Goal: Task Accomplishment & Management: Complete application form

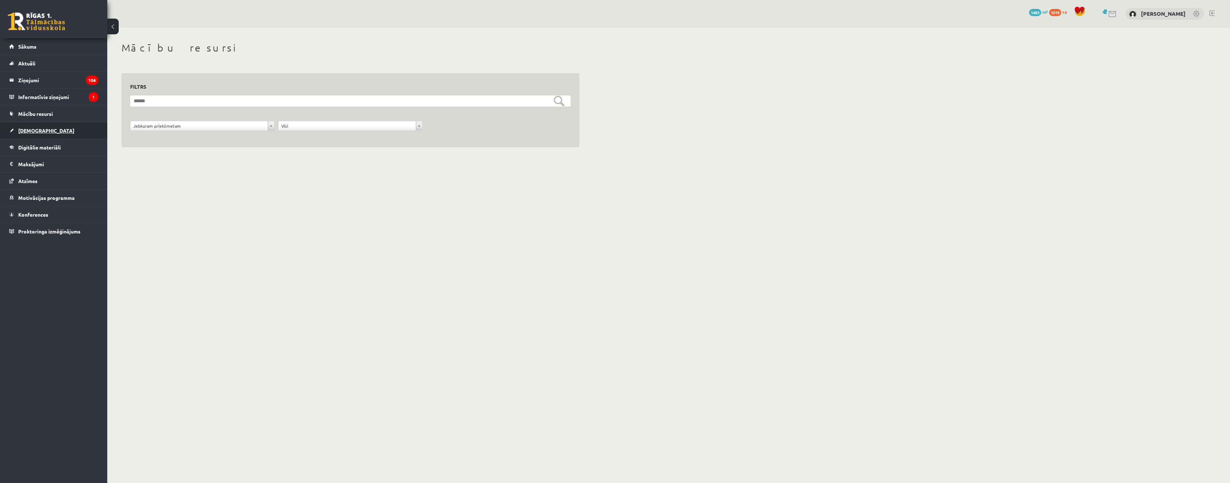
click at [37, 127] on link "[DEMOGRAPHIC_DATA]" at bounding box center [53, 130] width 89 height 16
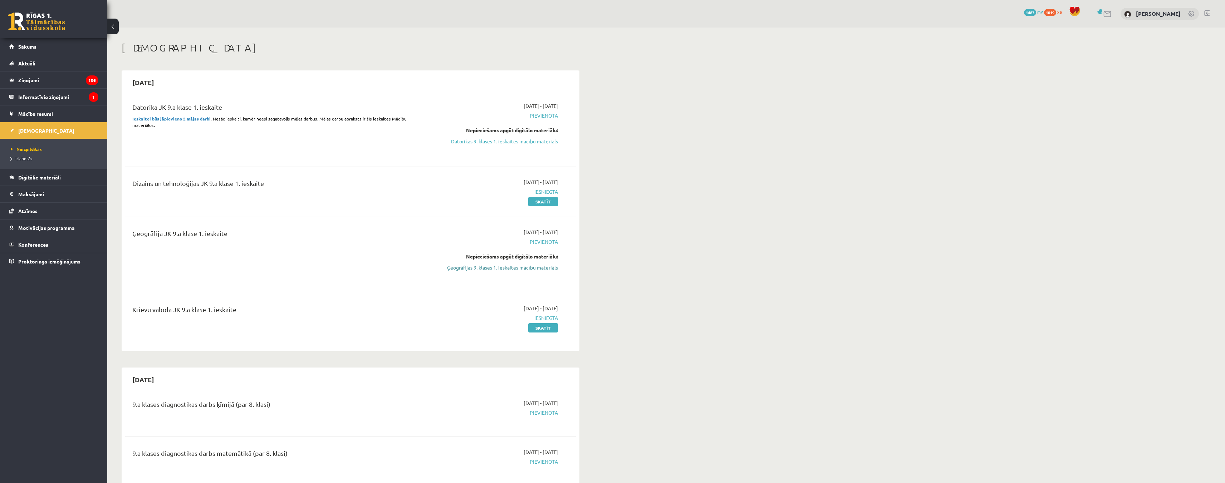
click at [479, 267] on link "Ģeogrāfijas 9. klases 1. ieskaites mācību materiāls" at bounding box center [490, 268] width 135 height 8
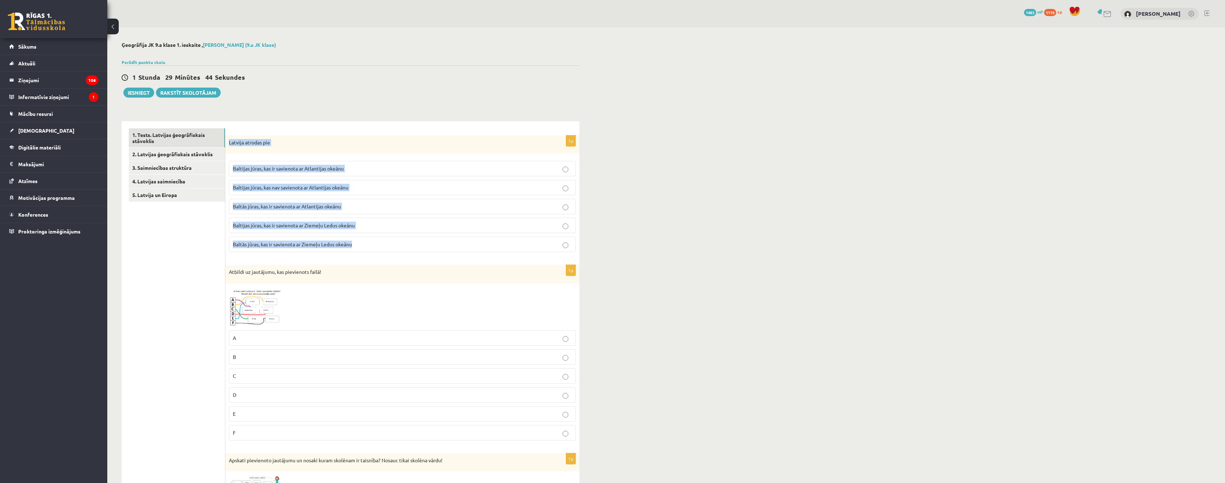
drag, startPoint x: 229, startPoint y: 142, endPoint x: 358, endPoint y: 246, distance: 165.8
click at [358, 247] on div "1p Latvija atrodas pie [GEOGRAPHIC_DATA], kas ir savienota ar Atlantijas okeānu…" at bounding box center [402, 197] width 354 height 123
copy div "Latvija atrodas pie [GEOGRAPHIC_DATA], kas ir savienota ar Atlantijas okeānu [G…"
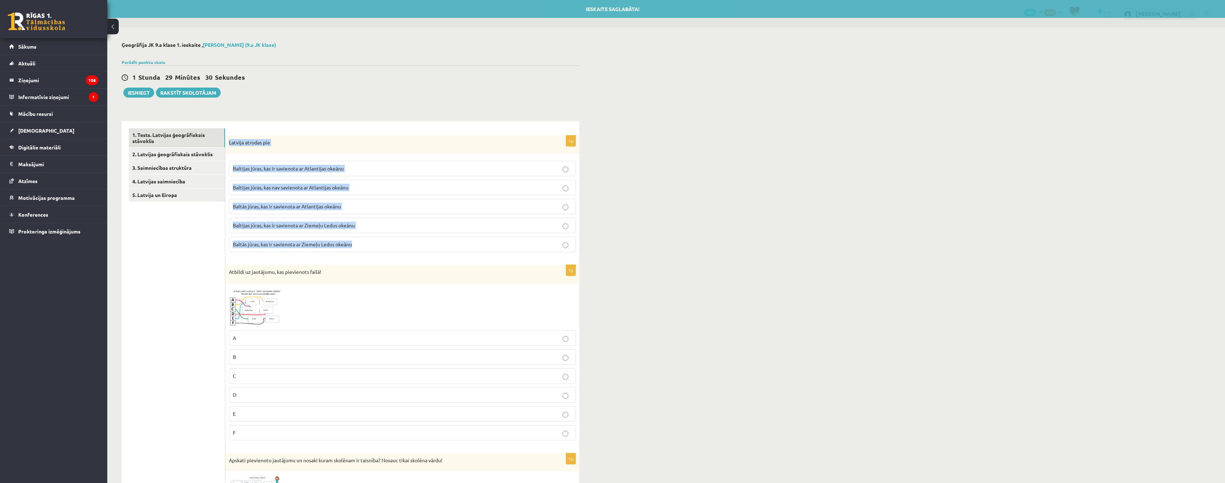
click at [385, 167] on p "Baltijas jūras, kas ir savienota ar Atlantijas okeānu" at bounding box center [402, 169] width 339 height 8
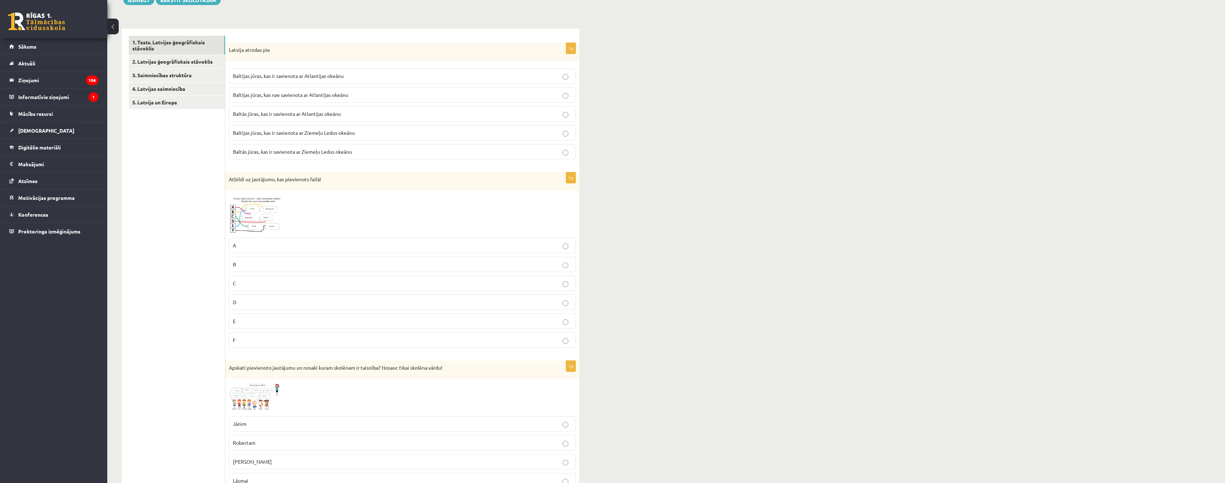
scroll to position [107, 0]
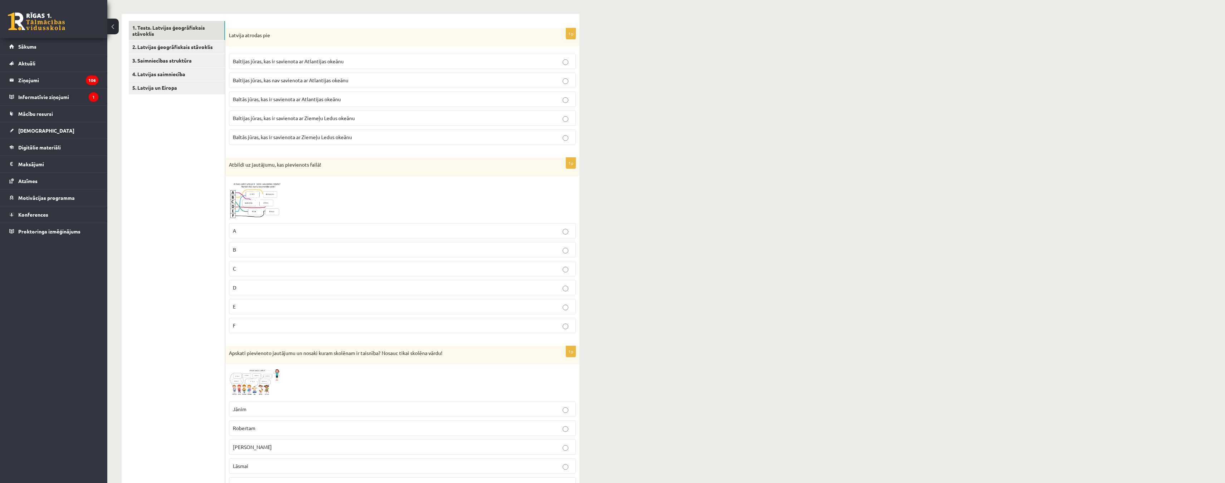
click at [266, 196] on img at bounding box center [256, 200] width 54 height 40
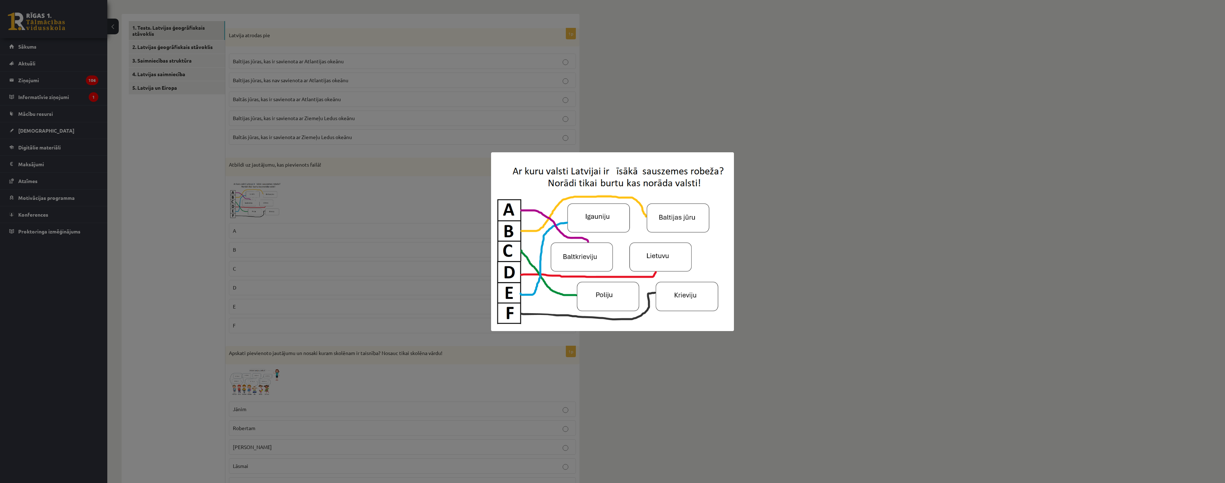
click at [631, 119] on div at bounding box center [612, 241] width 1225 height 483
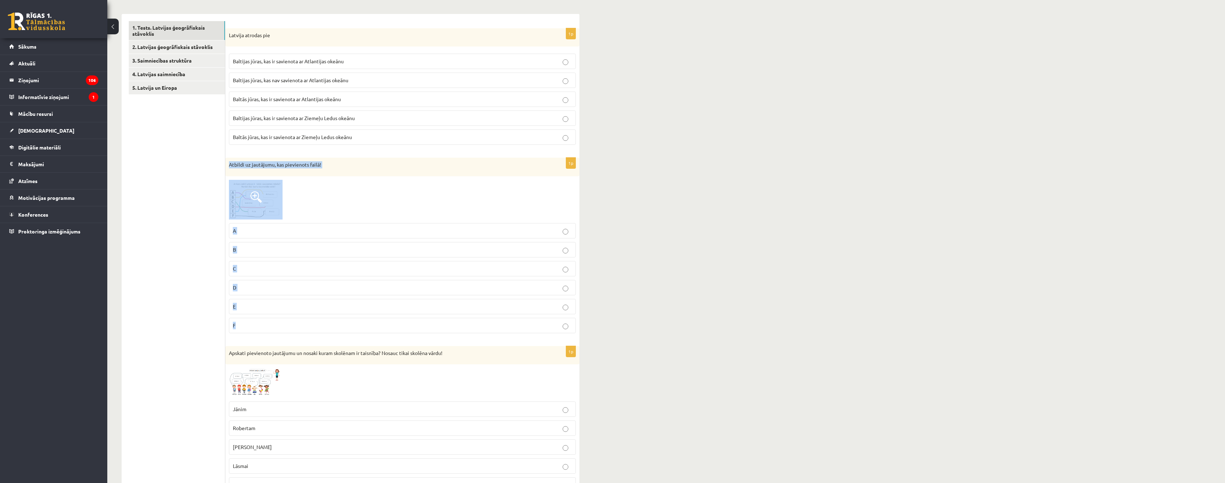
drag, startPoint x: 228, startPoint y: 163, endPoint x: 289, endPoint y: 319, distance: 167.8
click at [289, 319] on div "1p Atbildi uz jautājumu, kas pievienots failā! A B C D E F" at bounding box center [402, 248] width 354 height 181
copy div "Atbildi uz jautājumu, kas pievienots failā! A B C D E F"
click at [254, 203] on span at bounding box center [255, 196] width 11 height 11
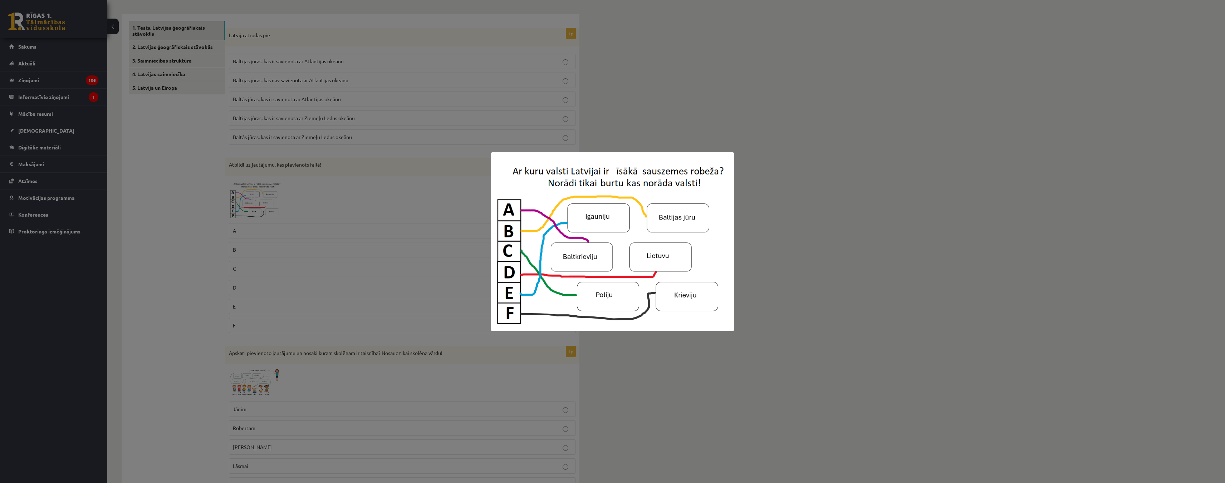
click at [636, 112] on div at bounding box center [612, 241] width 1225 height 483
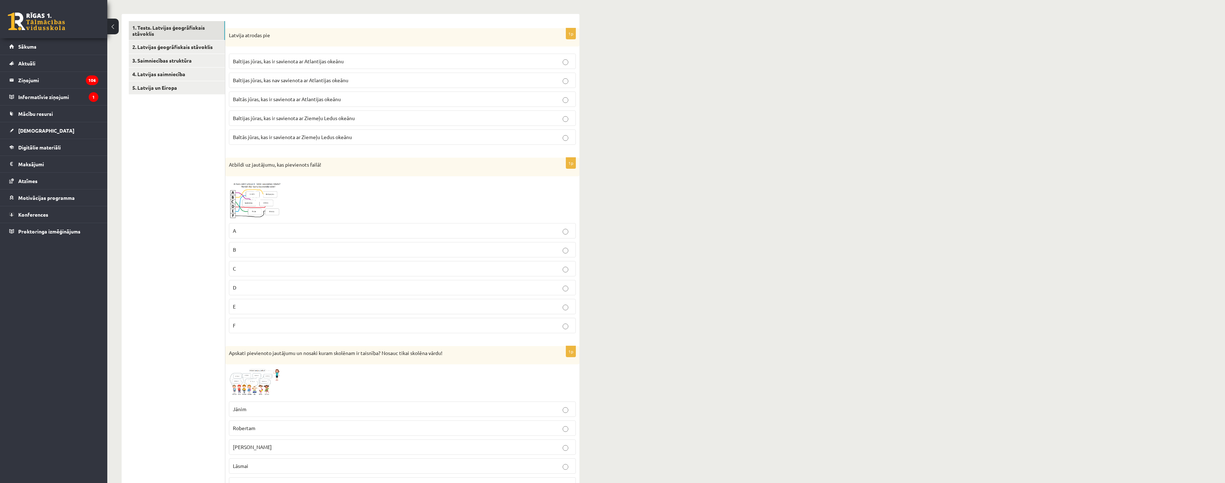
click at [260, 199] on span at bounding box center [255, 196] width 11 height 11
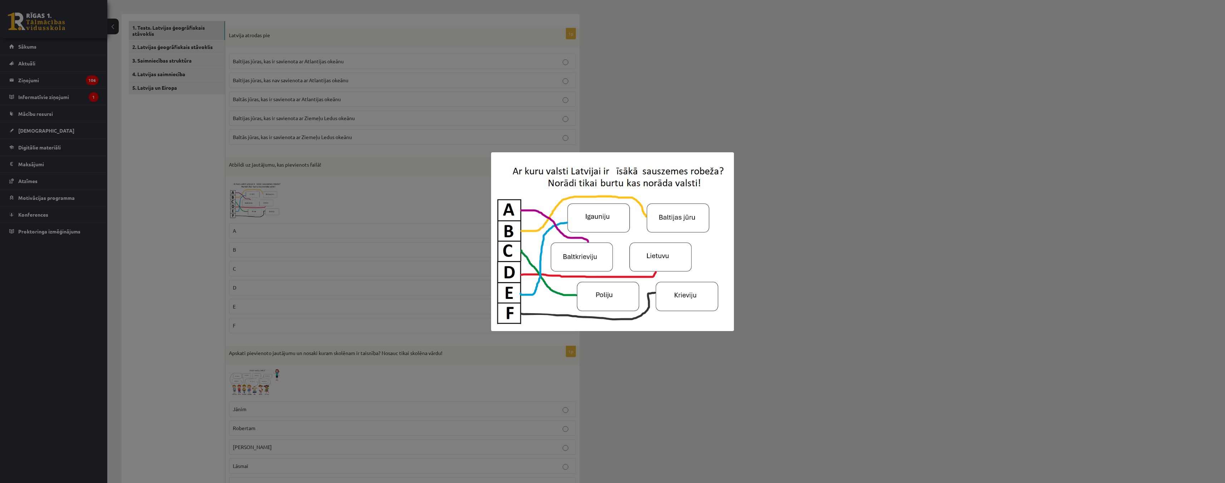
drag, startPoint x: 216, startPoint y: 259, endPoint x: 223, endPoint y: 255, distance: 8.3
click at [215, 259] on div at bounding box center [612, 241] width 1225 height 483
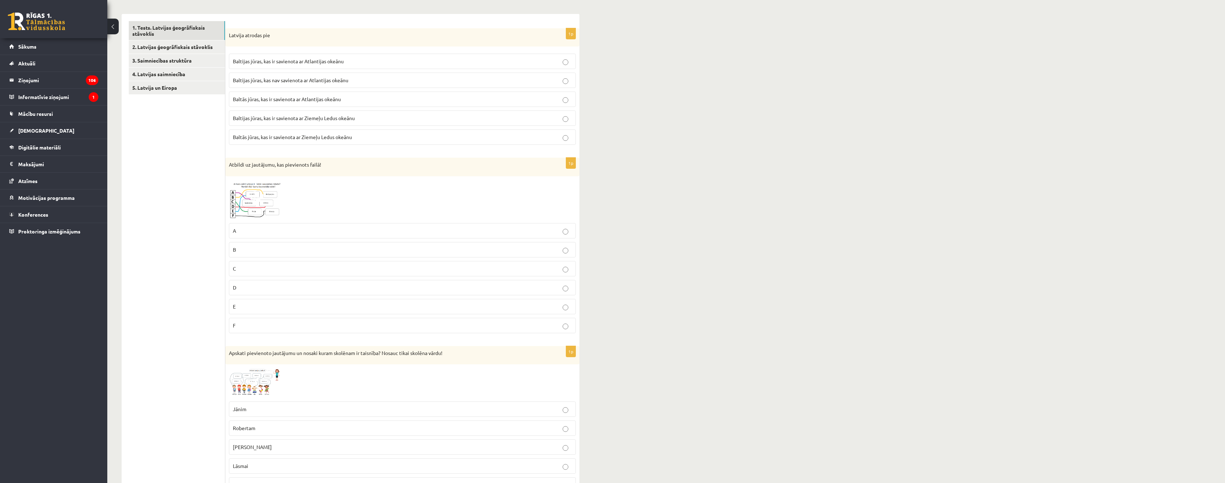
click at [278, 234] on p "A" at bounding box center [402, 231] width 339 height 8
click at [257, 197] on span at bounding box center [255, 196] width 11 height 11
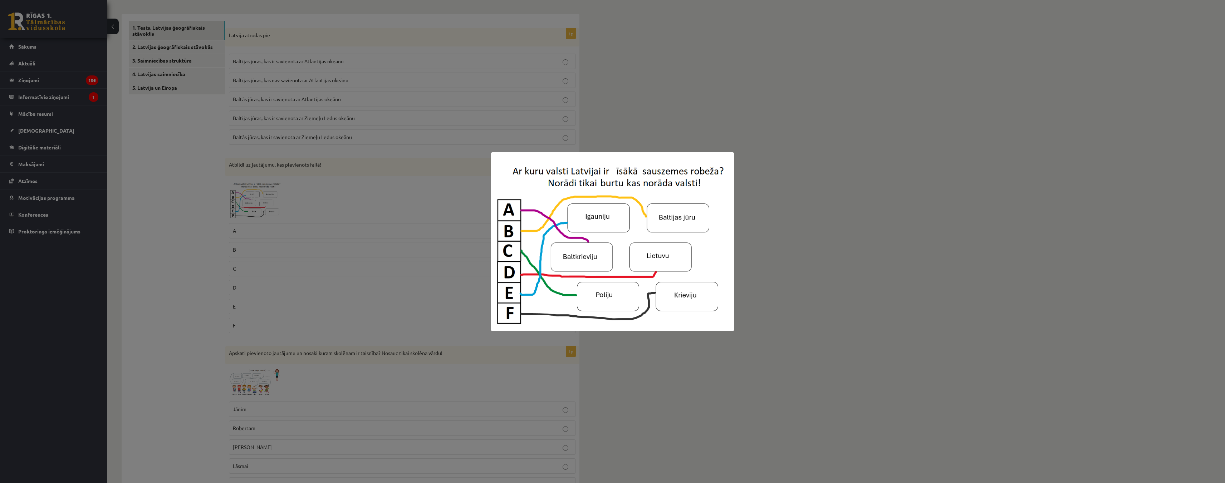
click at [190, 221] on div at bounding box center [612, 241] width 1225 height 483
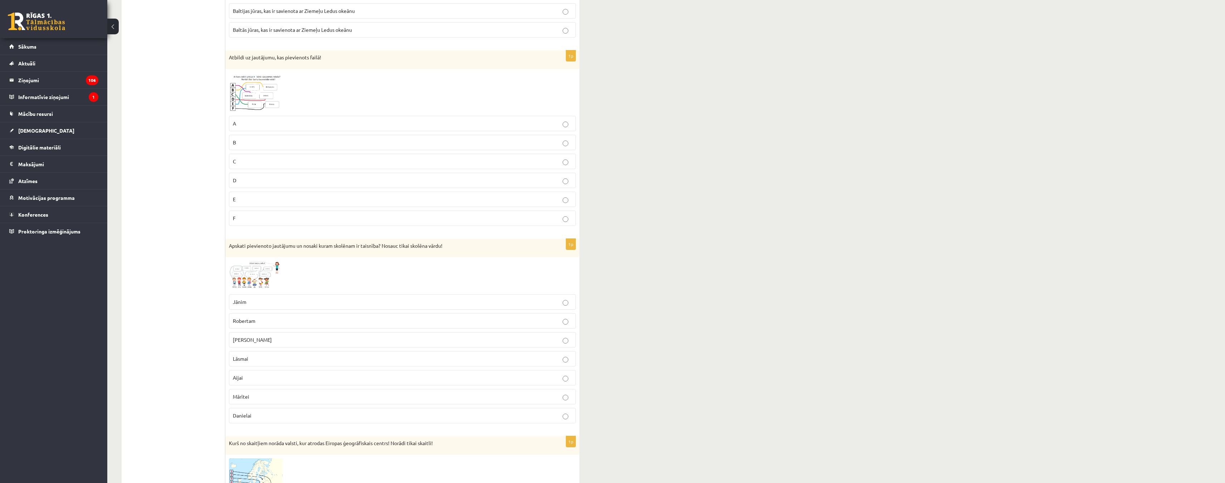
scroll to position [250, 0]
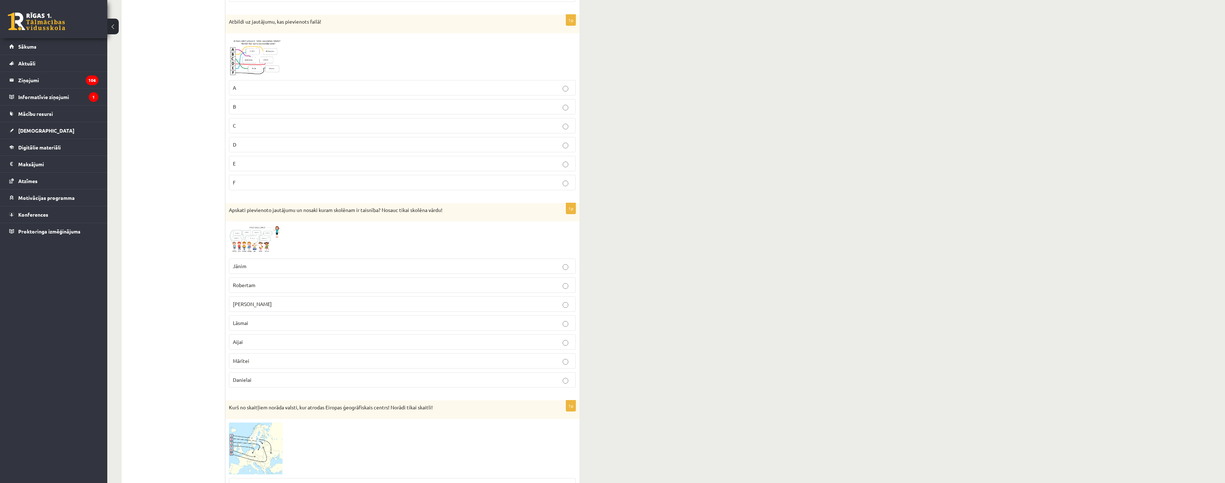
click at [264, 240] on img at bounding box center [256, 240] width 54 height 30
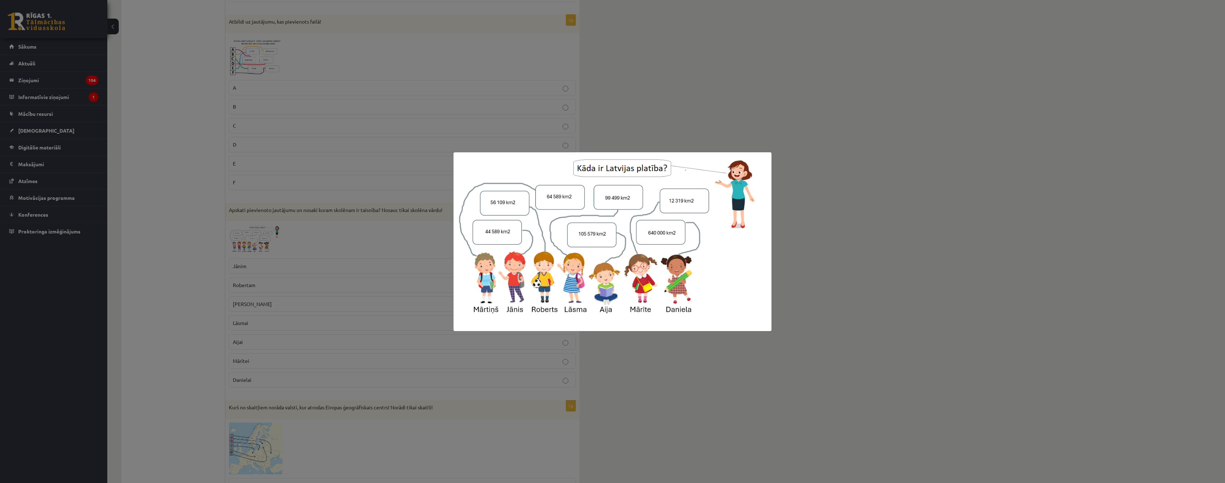
click at [337, 241] on div at bounding box center [612, 241] width 1225 height 483
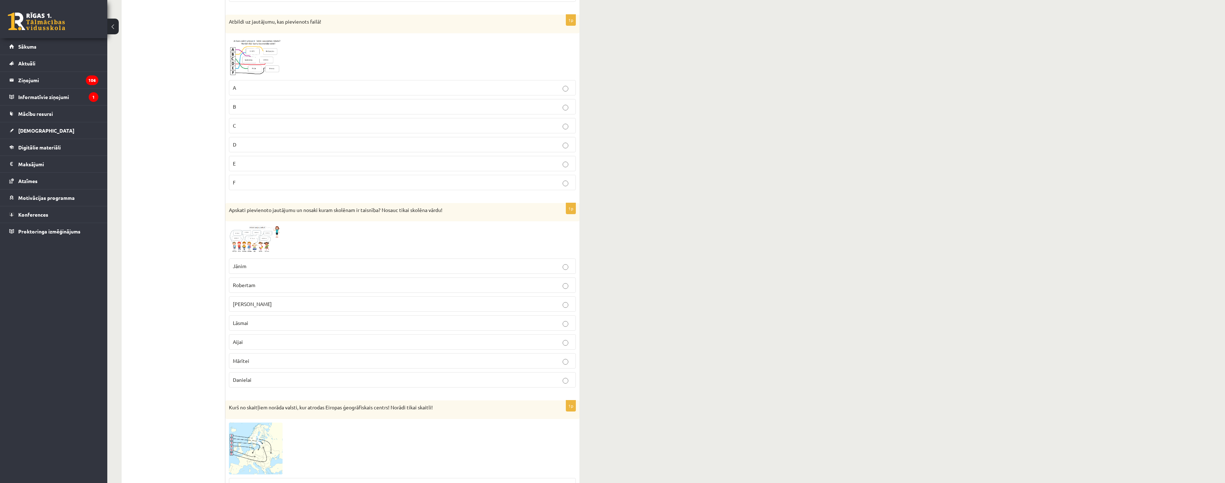
click at [246, 240] on img at bounding box center [256, 240] width 54 height 30
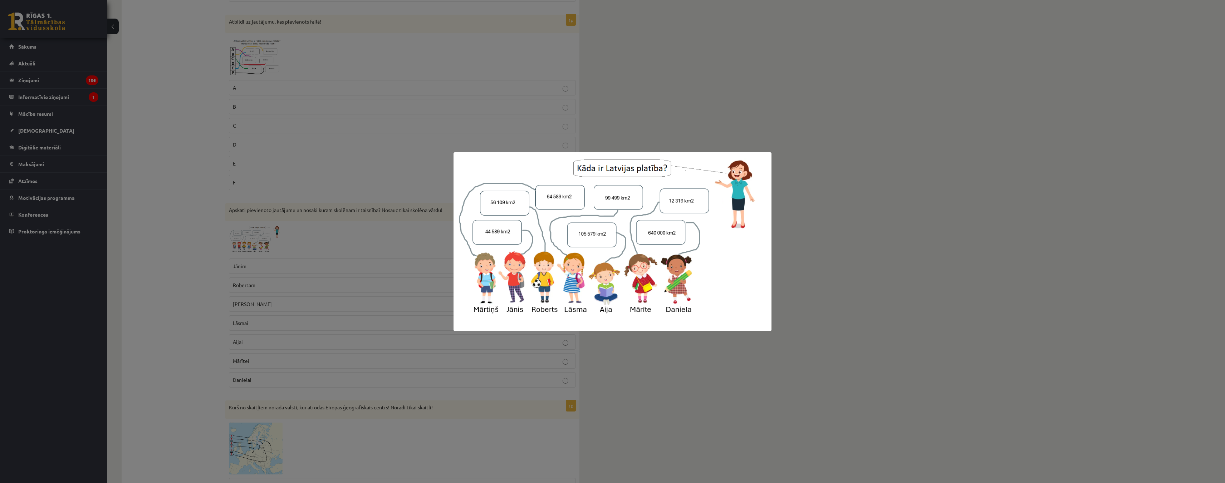
click at [169, 285] on div at bounding box center [612, 241] width 1225 height 483
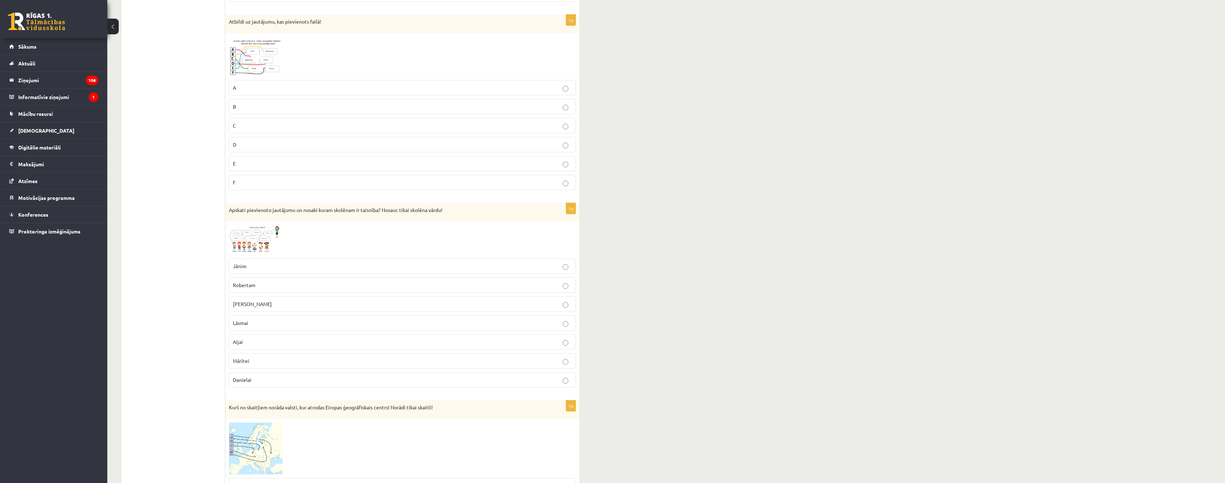
click at [283, 305] on p "[PERSON_NAME]" at bounding box center [402, 304] width 339 height 8
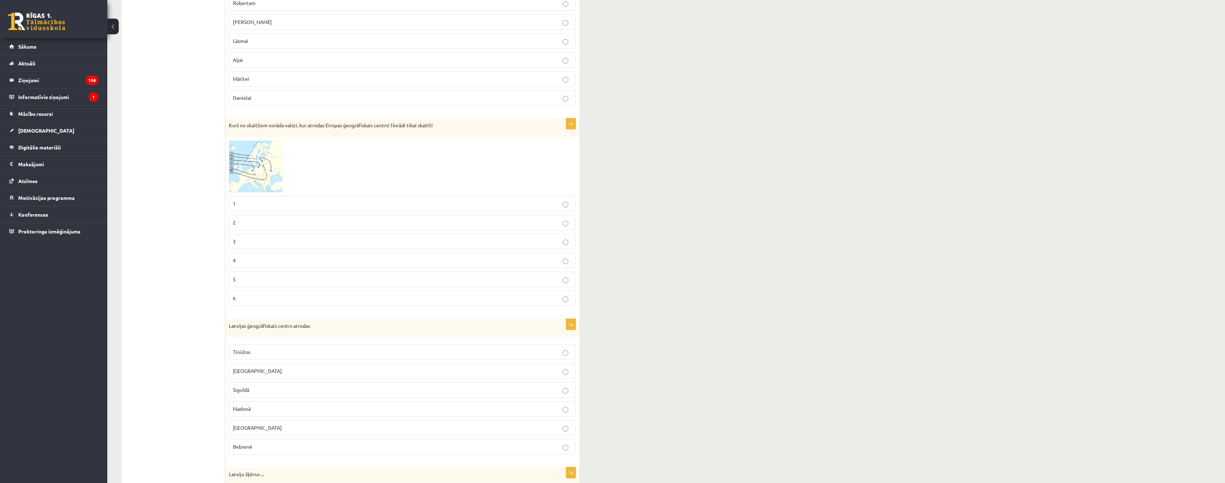
scroll to position [536, 0]
click at [250, 163] on img at bounding box center [256, 163] width 54 height 52
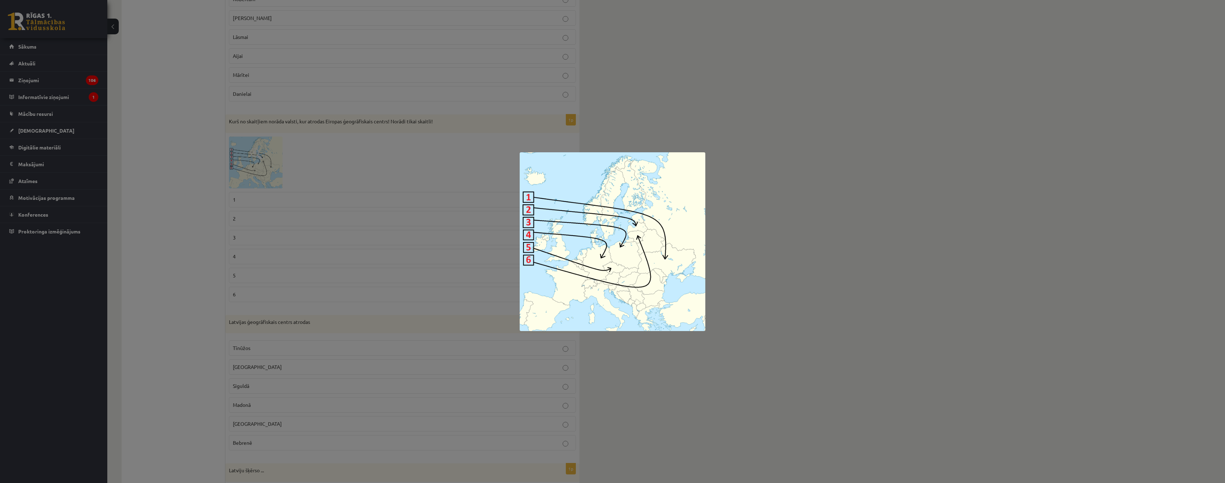
click at [210, 181] on div at bounding box center [612, 241] width 1225 height 483
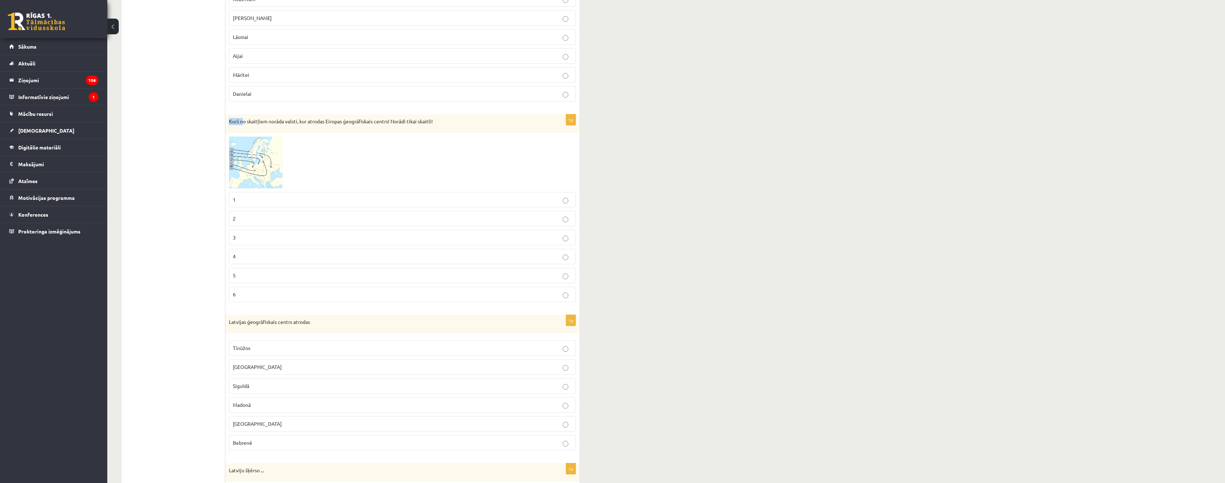
drag, startPoint x: 227, startPoint y: 121, endPoint x: 242, endPoint y: 121, distance: 15.0
click at [242, 121] on div "Kurš no skaitļiem norāda valsti, kur atrodas Eiropas ģeogrāfiskais centrs! Norā…" at bounding box center [402, 123] width 354 height 19
click at [315, 129] on div "Kurš no skaitļiem norāda valsti, kur atrodas Eiropas ģeogrāfiskais centrs! Norā…" at bounding box center [402, 123] width 354 height 19
drag, startPoint x: 285, startPoint y: 124, endPoint x: 392, endPoint y: 125, distance: 106.6
click at [392, 125] on p "Kurš no skaitļiem norāda valsti, kur atrodas Eiropas ģeogrāfiskais centrs! Norā…" at bounding box center [384, 121] width 311 height 7
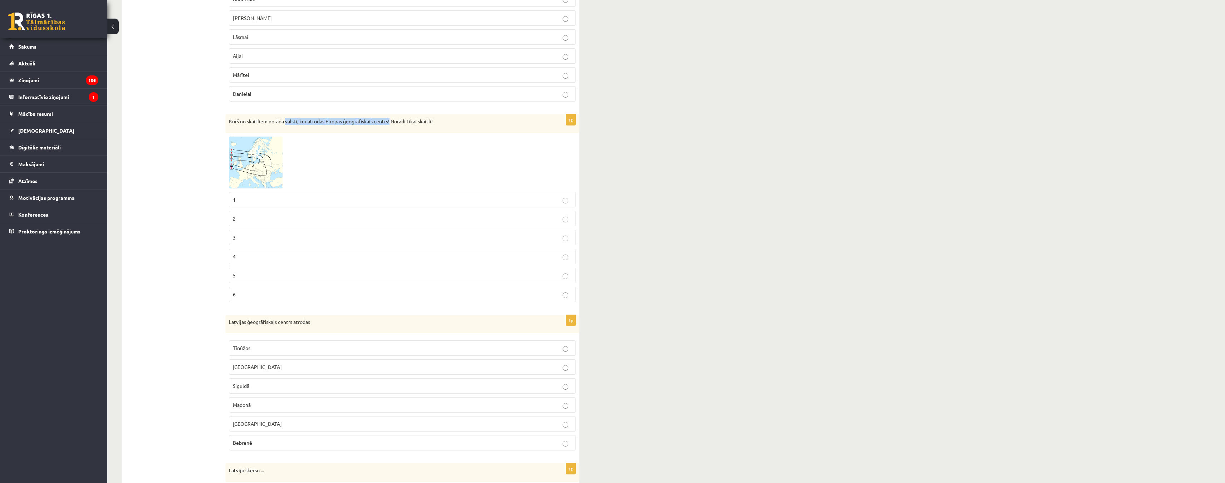
copy p "valsti, kur atrodas Eiropas ģeogrāfiskais centrs!"
click at [266, 148] on img at bounding box center [256, 163] width 54 height 52
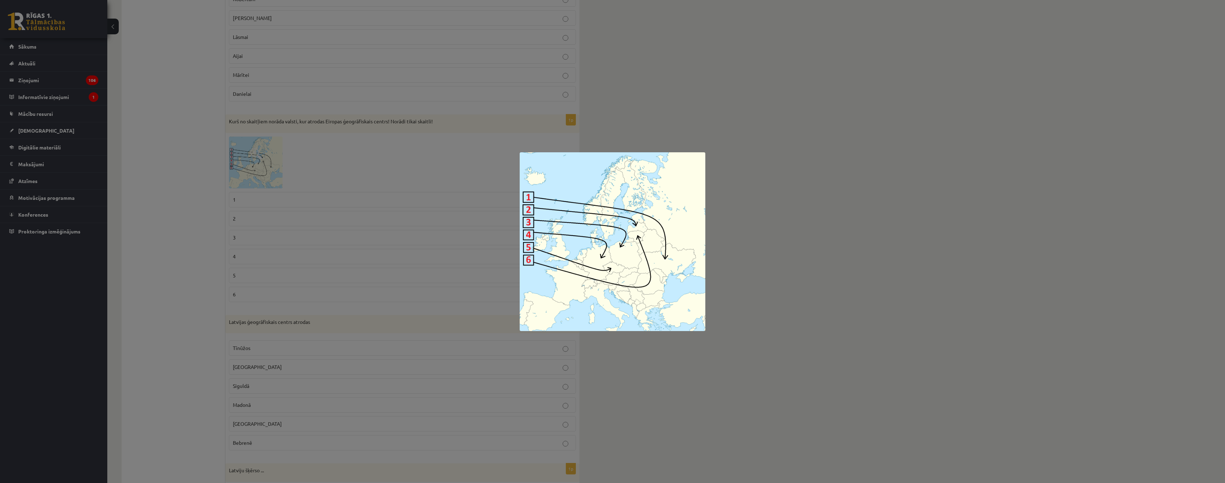
click at [202, 236] on div at bounding box center [612, 241] width 1225 height 483
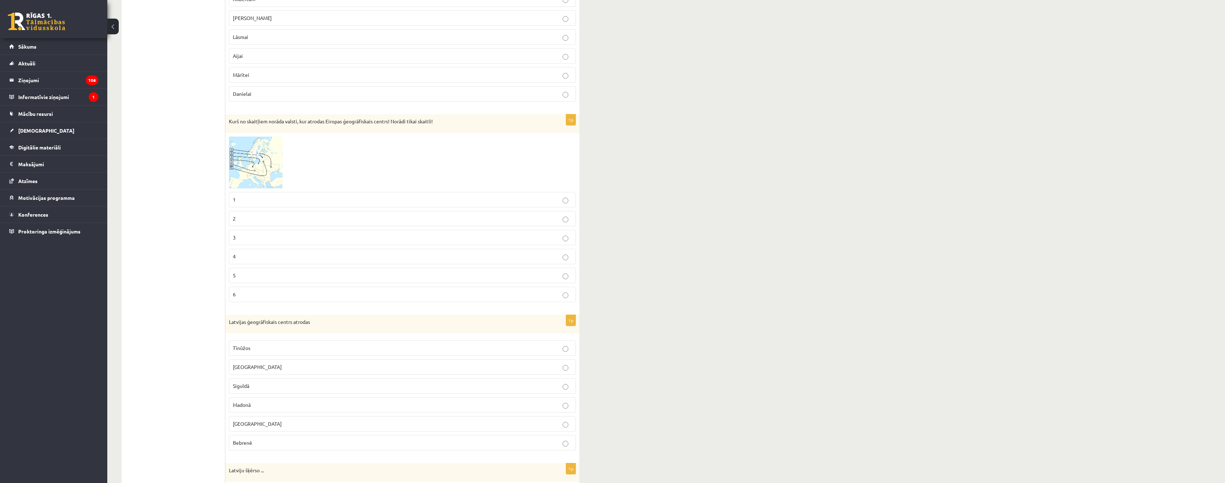
click at [257, 295] on p "6" at bounding box center [402, 295] width 339 height 8
click at [244, 148] on img at bounding box center [256, 163] width 54 height 52
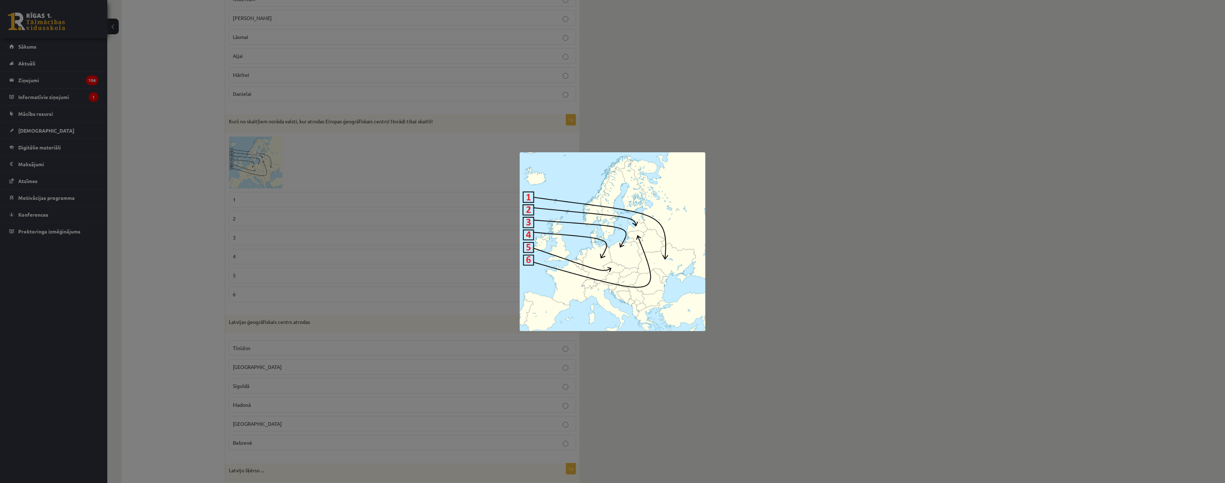
click at [157, 217] on div at bounding box center [612, 241] width 1225 height 483
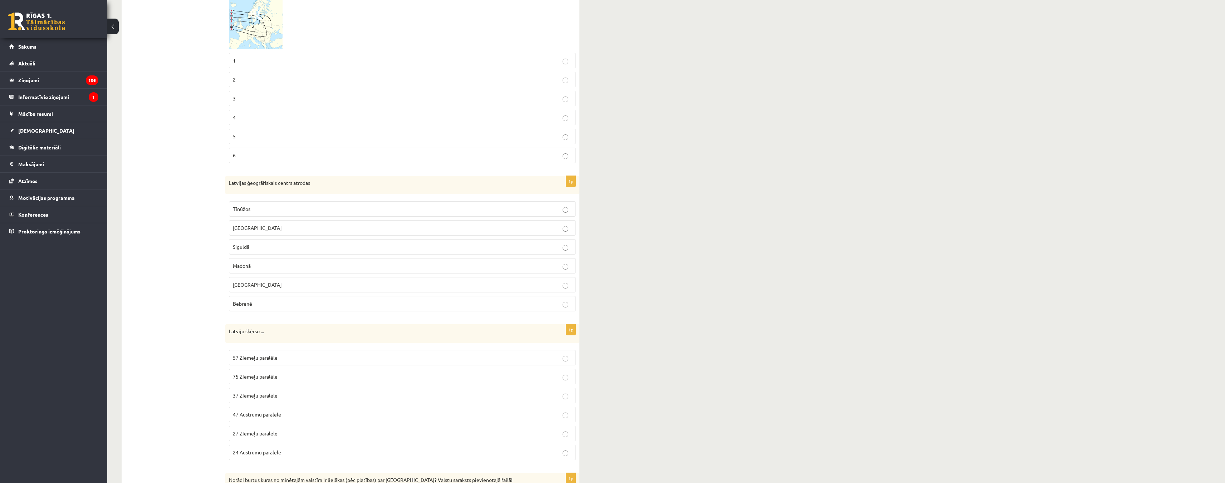
scroll to position [679, 0]
click at [255, 223] on p "[GEOGRAPHIC_DATA]" at bounding box center [402, 224] width 339 height 8
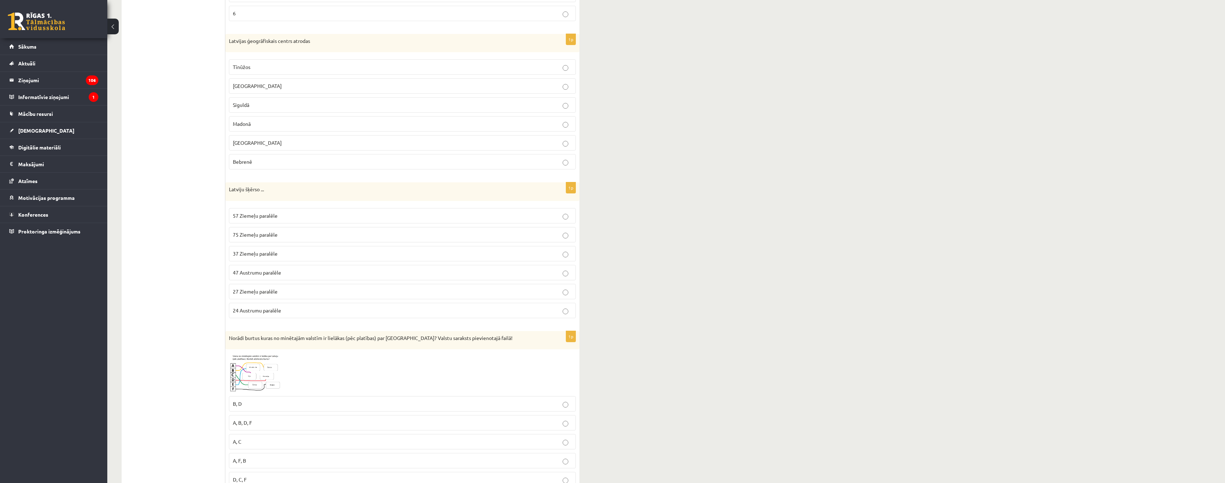
scroll to position [822, 0]
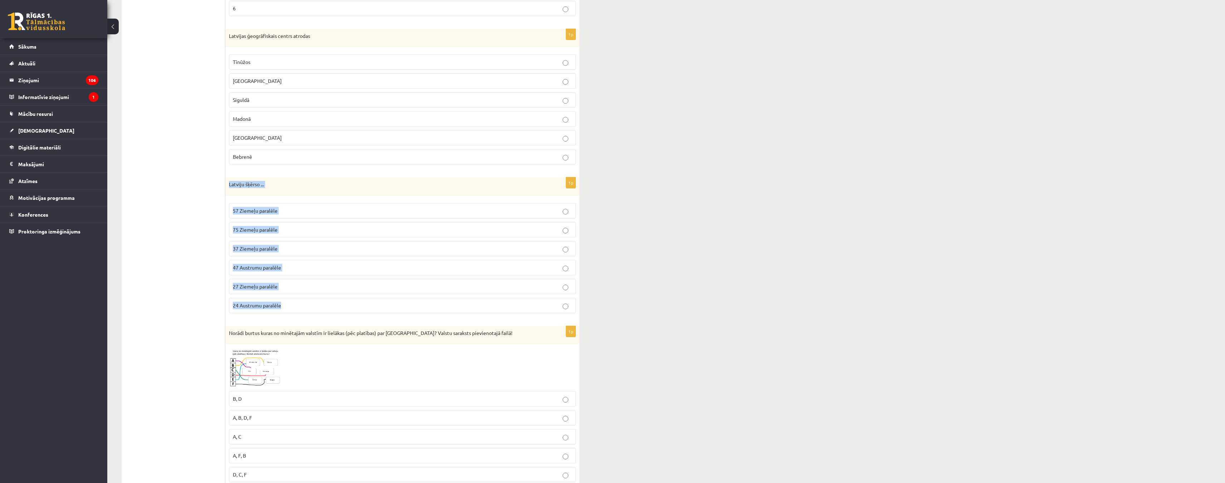
drag, startPoint x: 227, startPoint y: 184, endPoint x: 308, endPoint y: 298, distance: 140.2
click at [308, 298] on div "1p Latviju šķērso ... 57 Ziemeļu paralēle 75 Ziemeļu paralēle 37 Ziemeļu paralē…" at bounding box center [402, 248] width 354 height 142
copy div "Latviju šķērso ... 57 Ziemeļu paralēle 75 Ziemeļu paralēle 37 Ziemeļu paralēle …"
click at [172, 185] on ul "1. Tests. Latvijas ģeogrāfiskais stāvoklis 2. Latvijas ģeogrāfiskais stāvoklis …" at bounding box center [177, 198] width 97 height 1784
click at [270, 212] on span "57 Ziemeļu paralēle" at bounding box center [255, 210] width 45 height 6
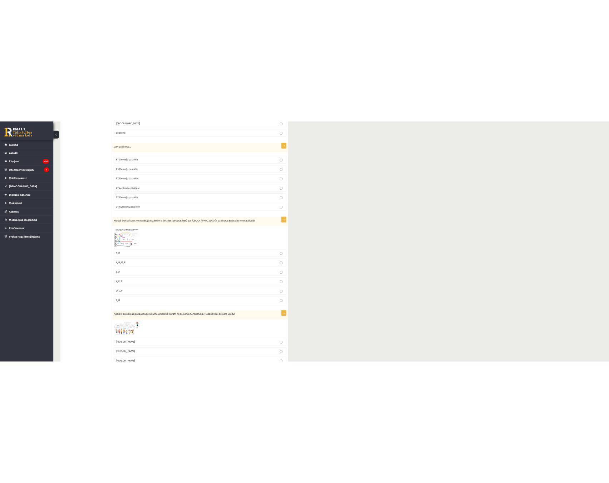
scroll to position [1001, 0]
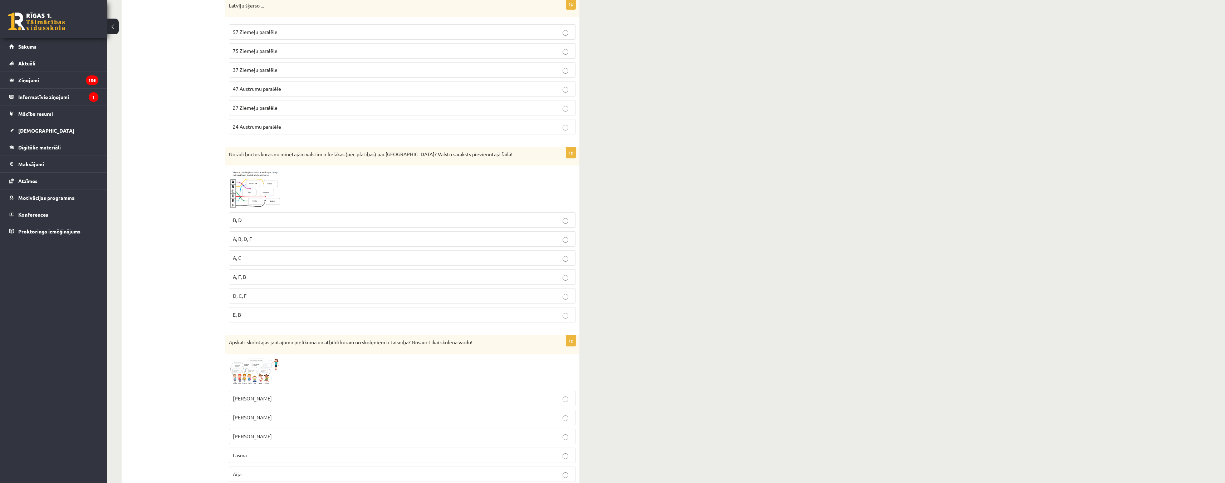
click at [269, 183] on img at bounding box center [256, 189] width 54 height 40
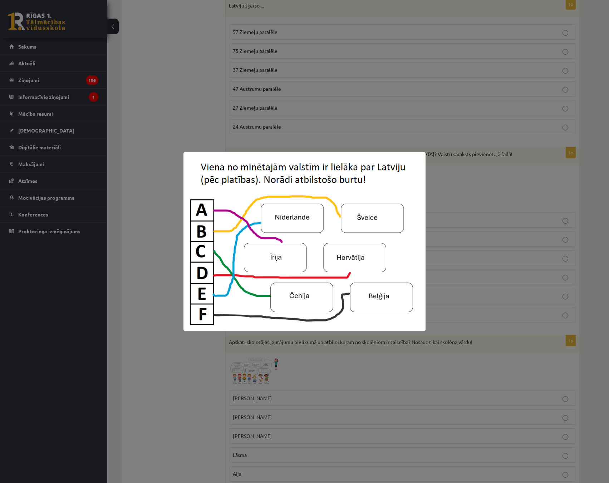
click at [156, 387] on div at bounding box center [304, 241] width 609 height 483
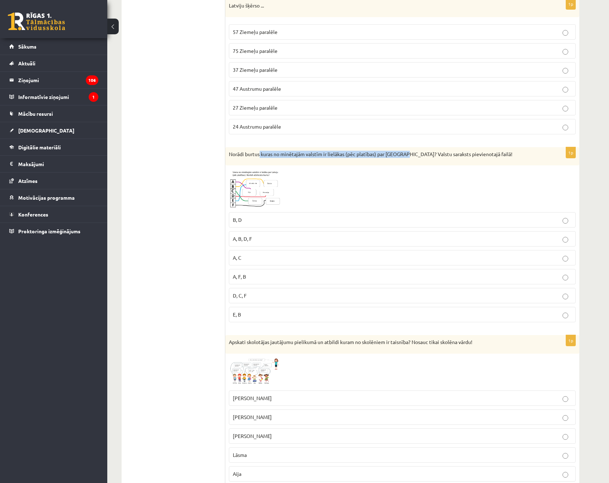
drag, startPoint x: 261, startPoint y: 155, endPoint x: 404, endPoint y: 157, distance: 143.8
click at [404, 157] on p "Norādi burtus kuras no minētajām valstīm ir lielākas (pēc platības) par [GEOGRA…" at bounding box center [384, 154] width 311 height 7
copy p "kuras no minētajām valstīm ir lielākas (pēc platības) par [GEOGRAPHIC_DATA]?"
click at [260, 186] on span at bounding box center [255, 186] width 11 height 11
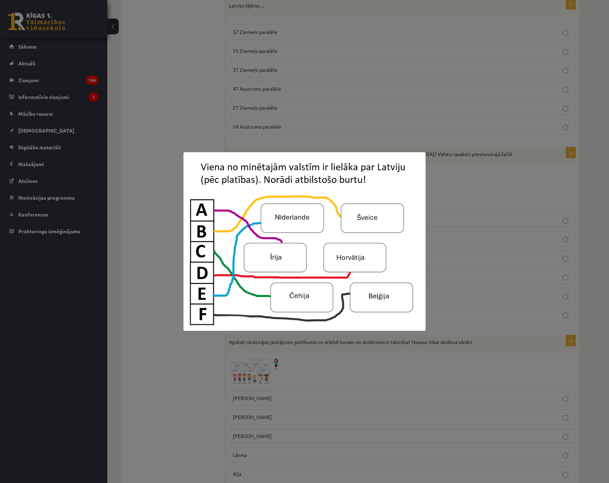
click at [148, 230] on div at bounding box center [304, 241] width 609 height 483
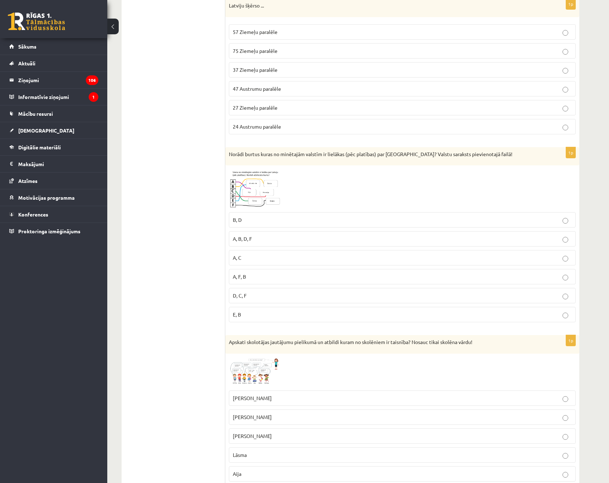
click at [259, 187] on span at bounding box center [255, 186] width 11 height 11
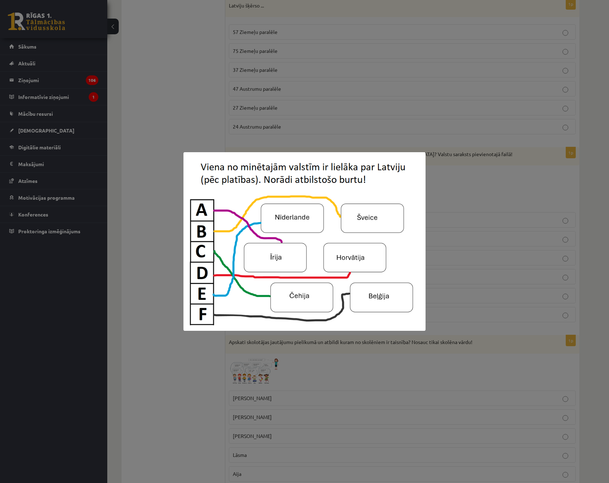
click at [128, 265] on div at bounding box center [304, 241] width 609 height 483
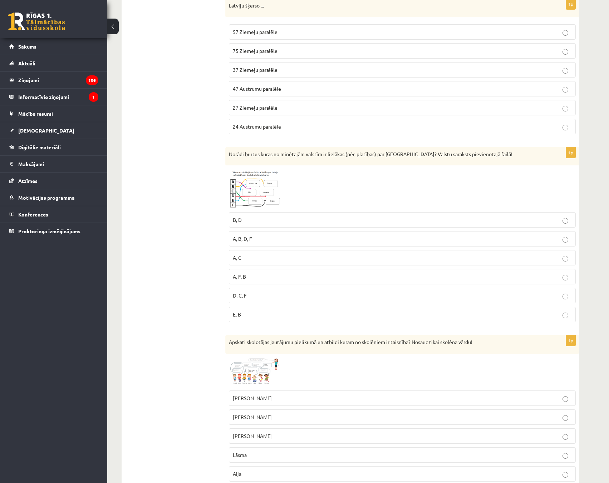
click at [264, 180] on img at bounding box center [256, 189] width 54 height 40
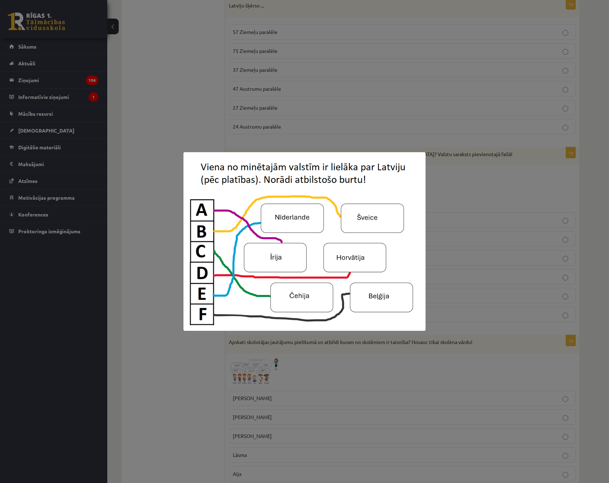
click at [156, 237] on div at bounding box center [304, 241] width 609 height 483
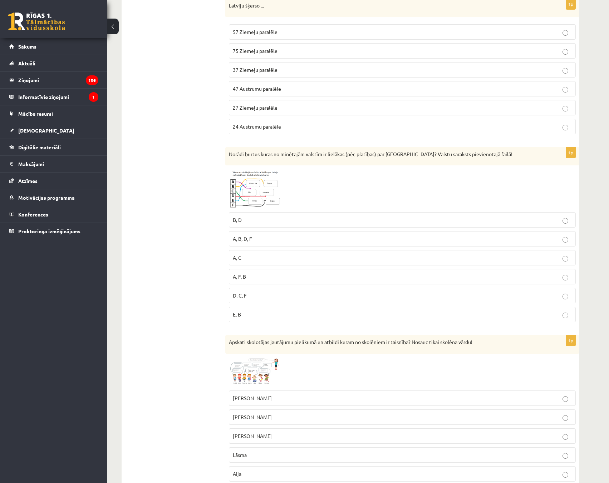
click at [261, 193] on img at bounding box center [256, 189] width 54 height 40
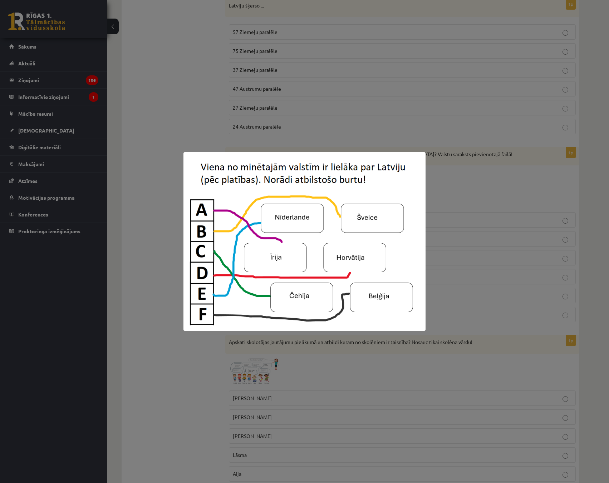
click at [131, 290] on div at bounding box center [304, 241] width 609 height 483
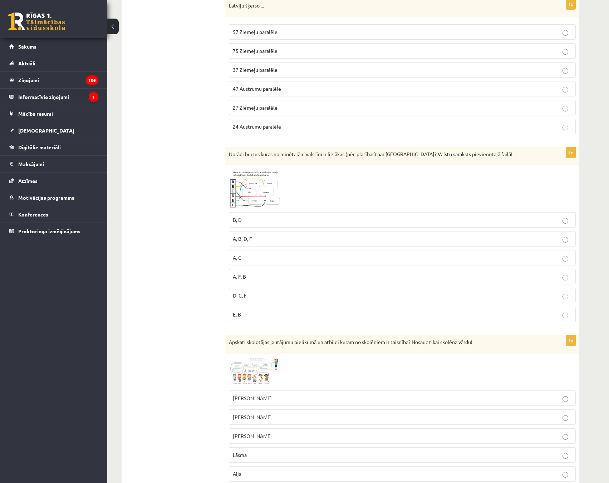
click at [254, 195] on img at bounding box center [256, 189] width 54 height 40
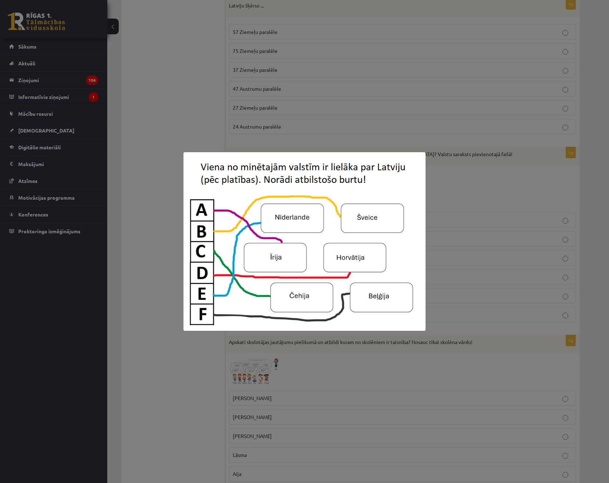
click at [137, 282] on div at bounding box center [304, 241] width 609 height 483
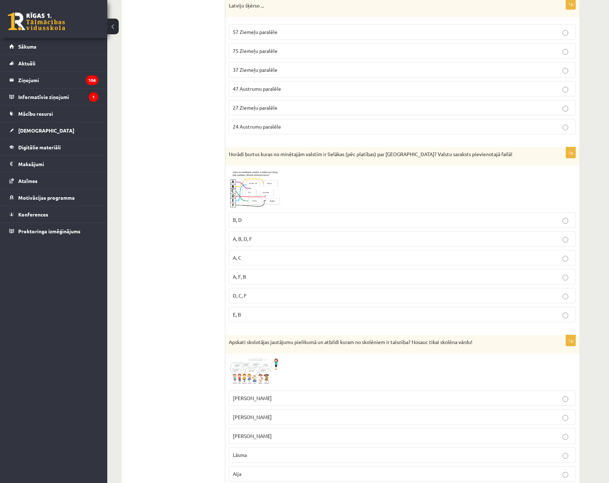
click at [257, 258] on p "A, C" at bounding box center [402, 258] width 339 height 8
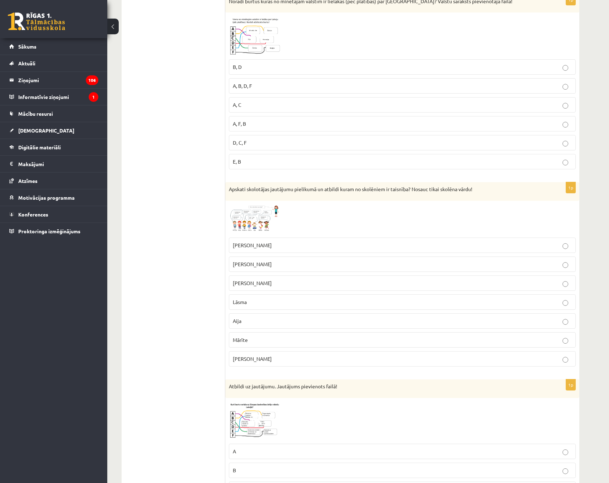
scroll to position [1216, 0]
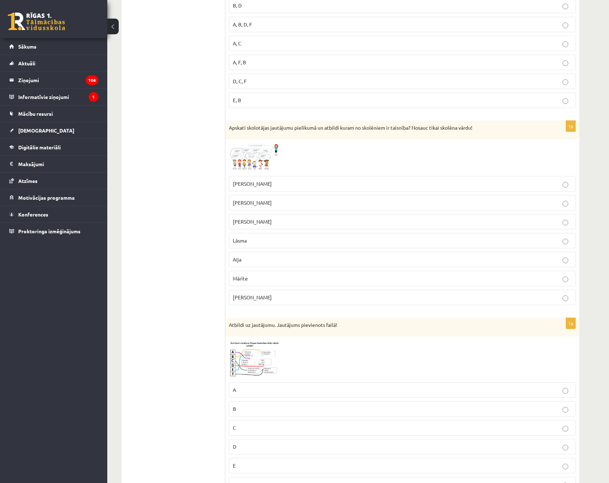
click at [244, 161] on img at bounding box center [256, 158] width 54 height 30
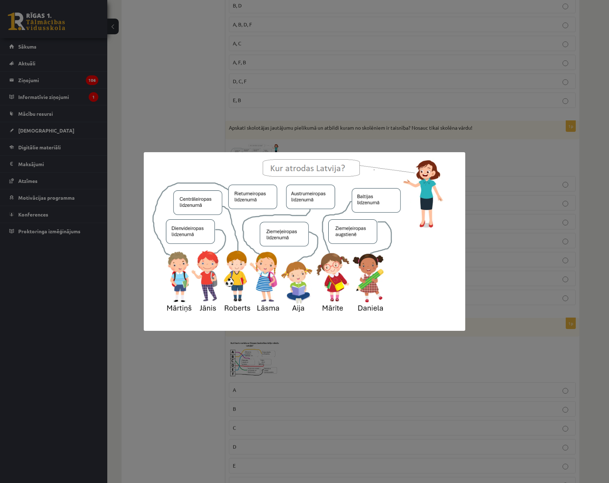
click at [196, 139] on div at bounding box center [304, 241] width 609 height 483
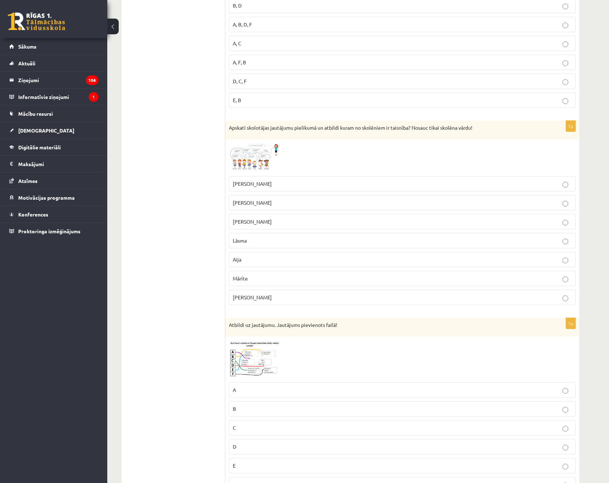
click at [260, 161] on span at bounding box center [255, 159] width 11 height 11
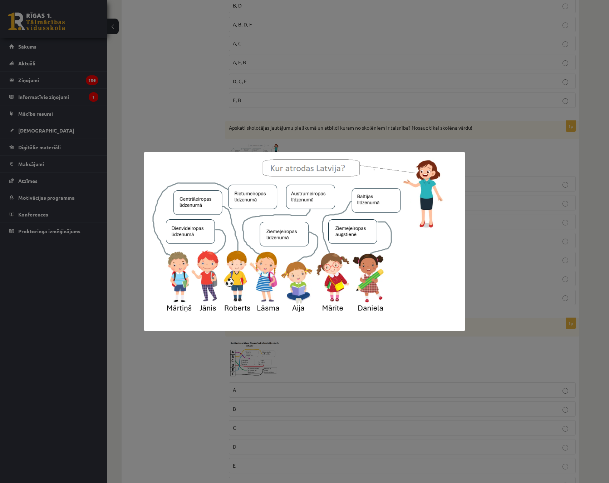
click at [133, 239] on div at bounding box center [304, 241] width 609 height 483
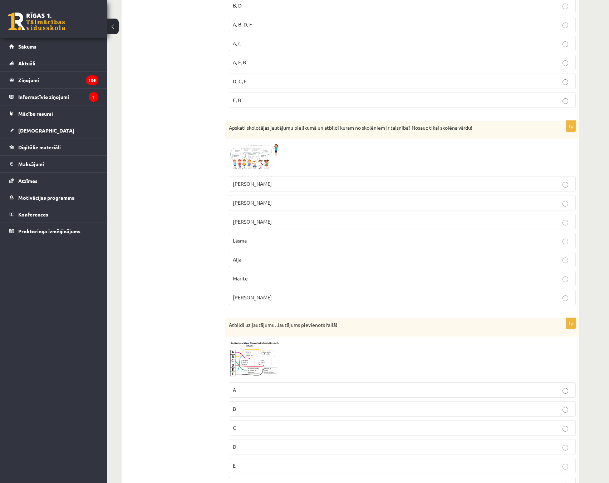
click at [259, 153] on img at bounding box center [256, 158] width 54 height 30
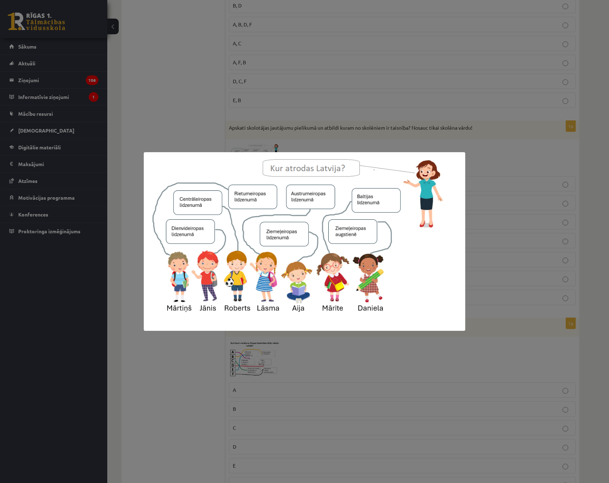
click at [183, 387] on div at bounding box center [304, 241] width 609 height 483
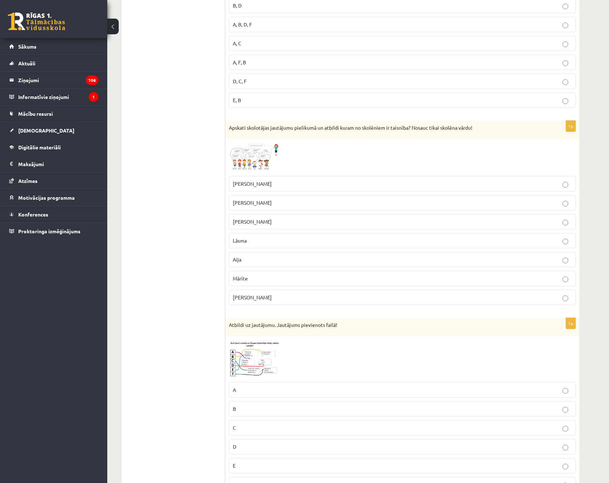
click at [266, 242] on p "Lāsma" at bounding box center [402, 241] width 339 height 8
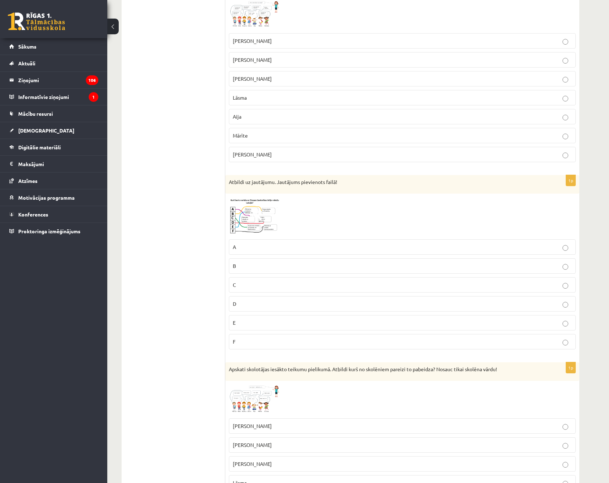
click at [250, 217] on span at bounding box center [255, 214] width 11 height 11
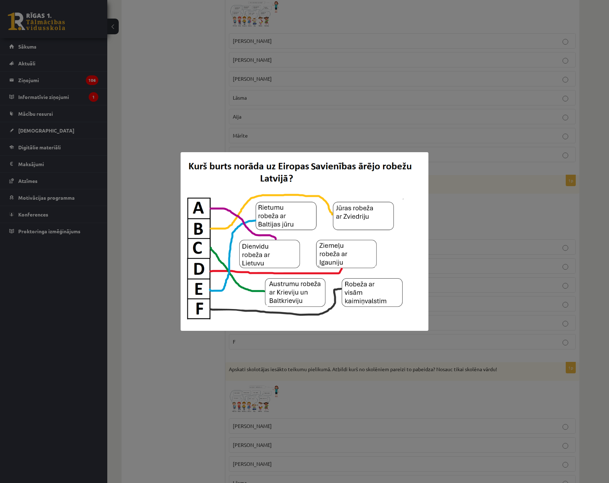
click at [119, 246] on div at bounding box center [304, 241] width 609 height 483
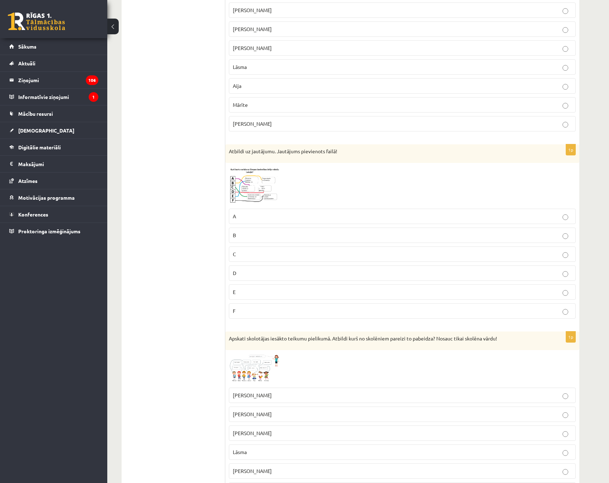
scroll to position [1451, 0]
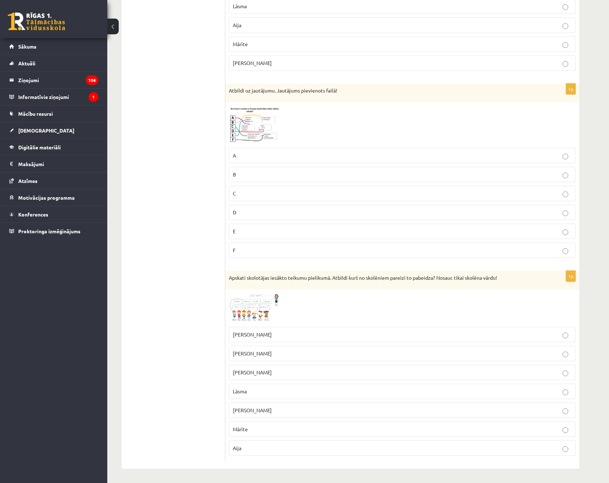
click at [256, 307] on span at bounding box center [255, 310] width 11 height 11
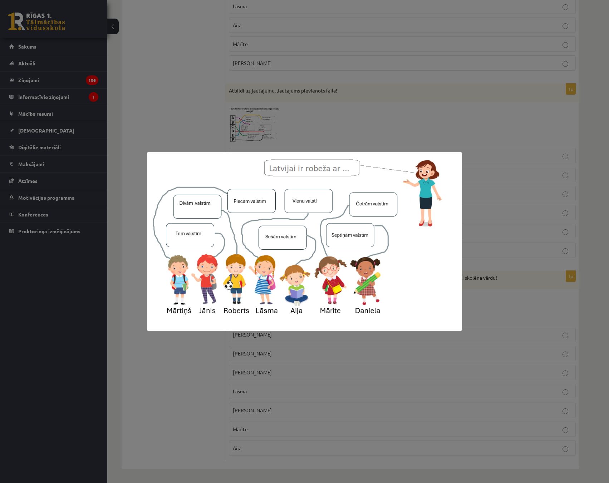
click at [180, 398] on div at bounding box center [304, 241] width 609 height 483
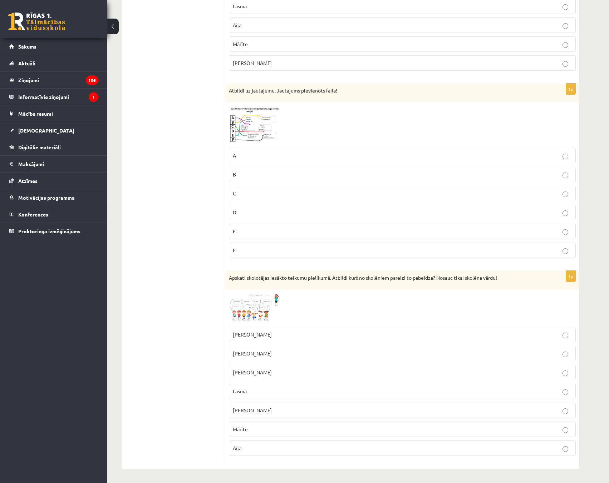
click at [565, 435] on label "Mārīte" at bounding box center [402, 429] width 347 height 15
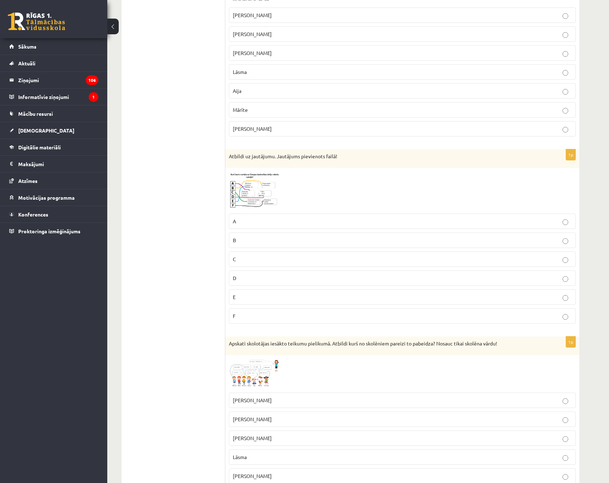
scroll to position [1379, 0]
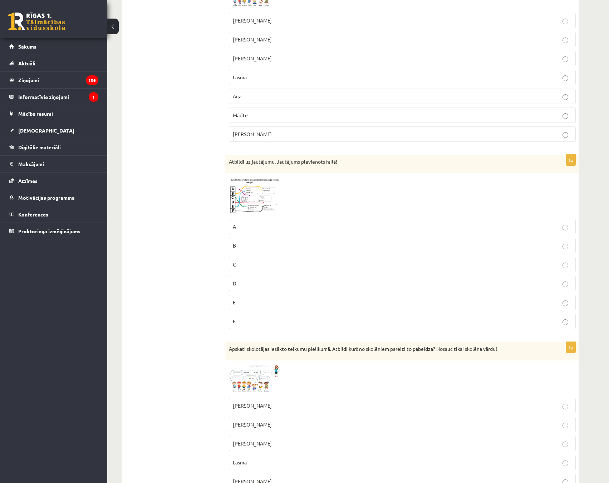
click at [252, 199] on span at bounding box center [255, 193] width 11 height 11
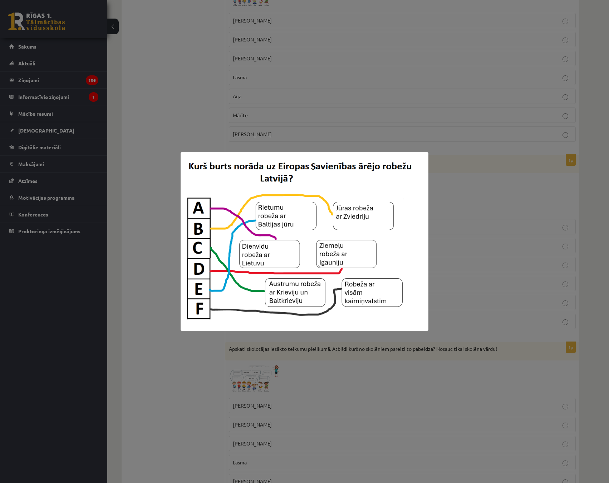
click at [301, 224] on img at bounding box center [305, 241] width 248 height 179
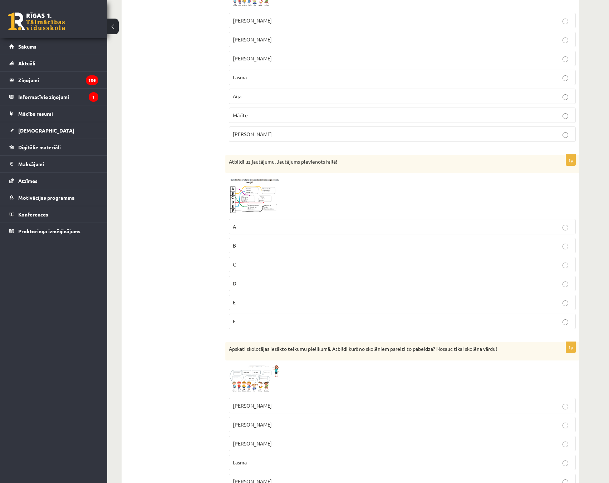
click at [252, 208] on img at bounding box center [256, 196] width 54 height 39
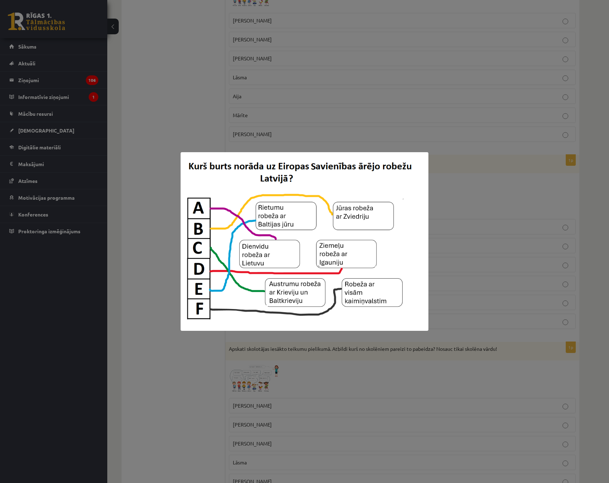
click at [117, 237] on div at bounding box center [304, 241] width 609 height 483
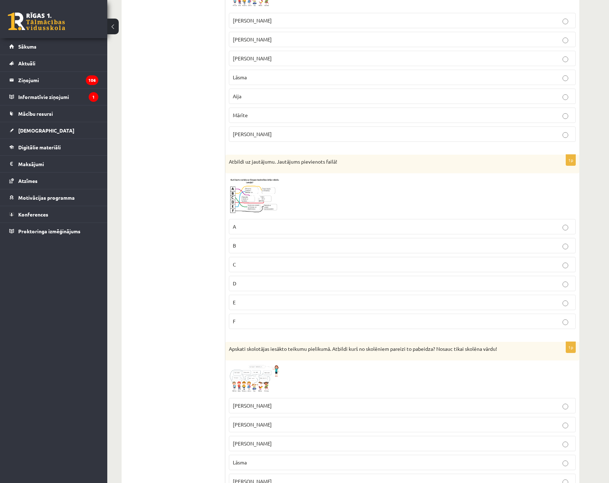
click at [274, 244] on p "B" at bounding box center [402, 246] width 339 height 8
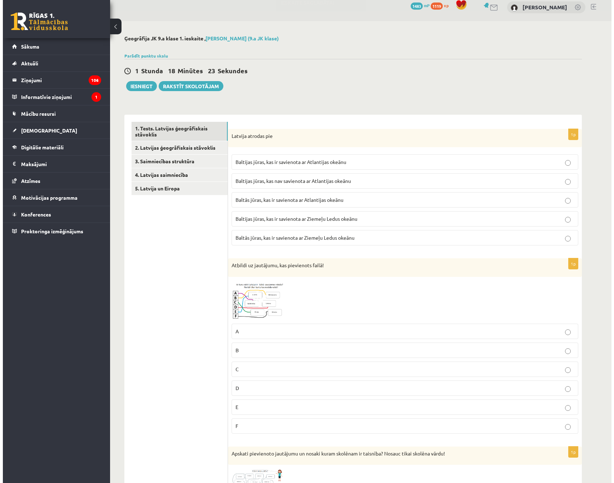
scroll to position [0, 0]
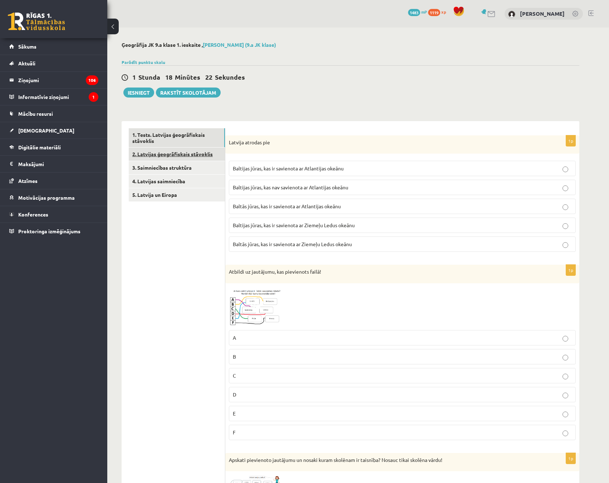
click at [157, 156] on link "2. Latvijas ģeogrāfiskais stāvoklis" at bounding box center [177, 154] width 96 height 13
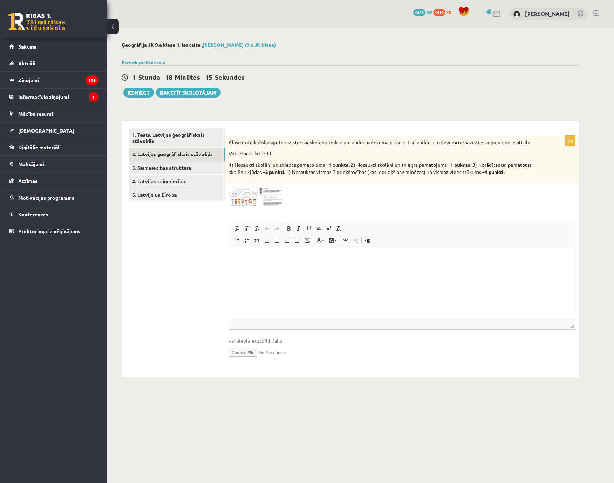
click at [261, 197] on img at bounding box center [256, 197] width 54 height 20
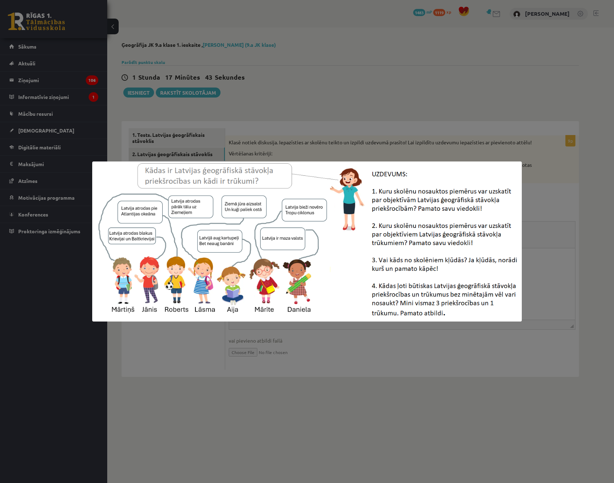
click at [338, 360] on div at bounding box center [307, 241] width 614 height 483
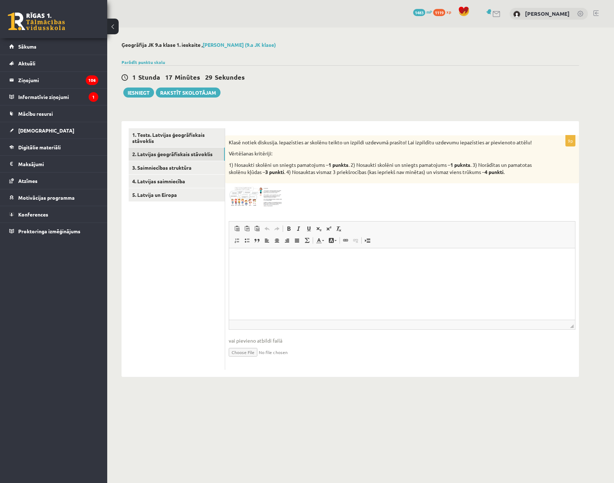
click at [257, 209] on span at bounding box center [255, 203] width 11 height 11
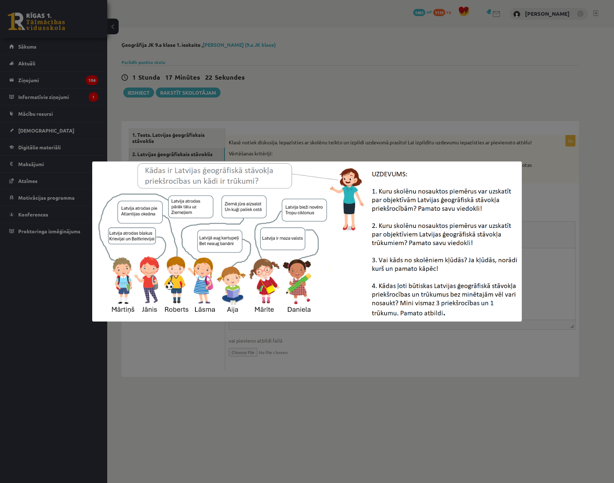
click at [326, 377] on div at bounding box center [307, 241] width 614 height 483
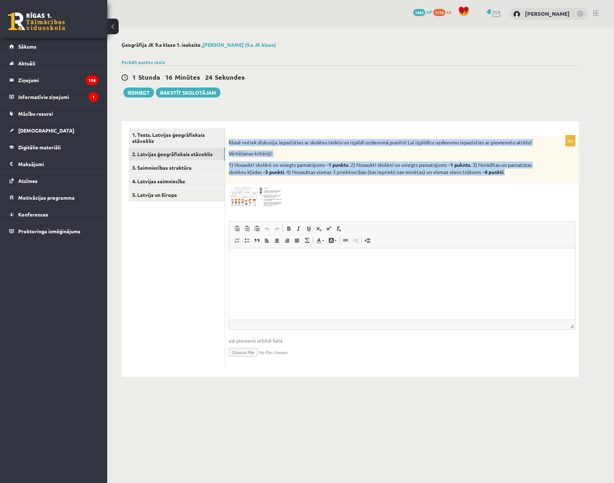
drag, startPoint x: 226, startPoint y: 141, endPoint x: 526, endPoint y: 175, distance: 301.9
click at [526, 175] on div "Klasē notiek diskusija. Iepazīsties ar skolēnu teikto un izpildi uzdevumā prasī…" at bounding box center [402, 160] width 354 height 48
copy div "Klasē notiek diskusija. Iepazīsties ar skolēnu teikto un izpildi uzdevumā prasī…"
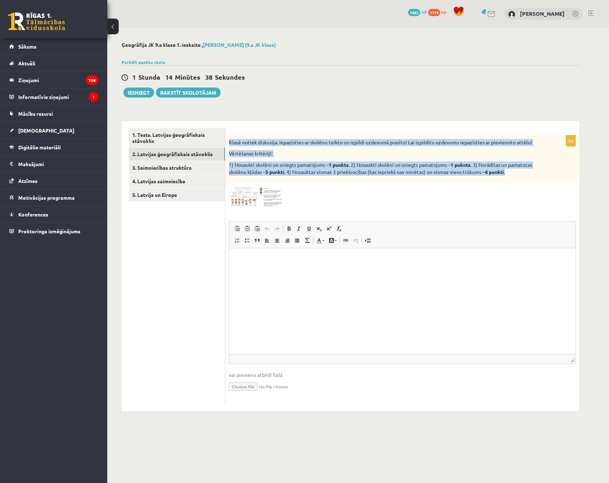
drag, startPoint x: 572, startPoint y: 326, endPoint x: 595, endPoint y: 483, distance: 158.6
click at [595, 483] on html "0 Dāvanas 1483 mP 1119 xp [PERSON_NAME] Sākums Aktuāli Kā mācīties eSKOLĀ Konta…" at bounding box center [304, 241] width 609 height 483
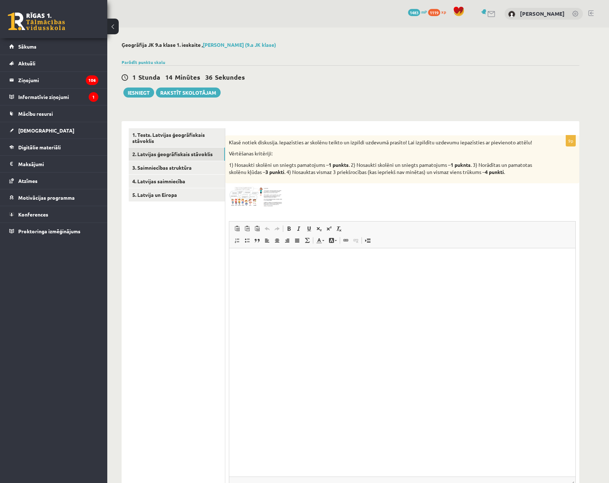
click at [336, 192] on div at bounding box center [402, 197] width 347 height 20
click at [365, 256] on p "Bagātinātā teksta redaktors, wiswyg-editor-user-answer-47433987487880" at bounding box center [402, 259] width 332 height 8
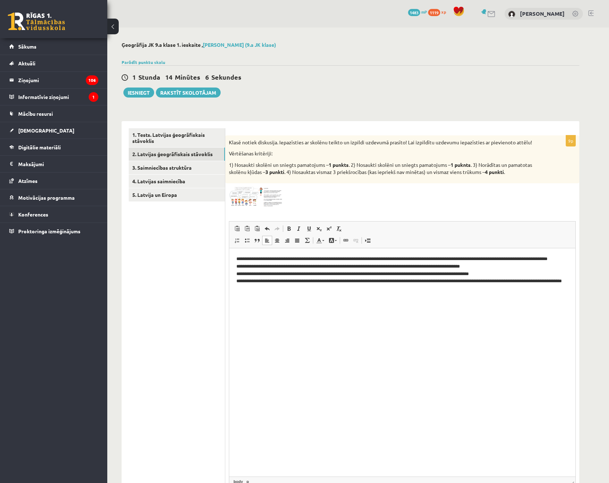
click at [260, 208] on span at bounding box center [255, 203] width 11 height 11
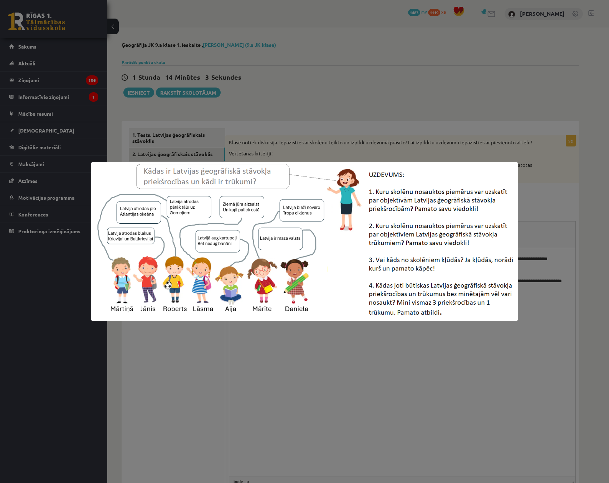
click at [259, 324] on div at bounding box center [304, 241] width 609 height 483
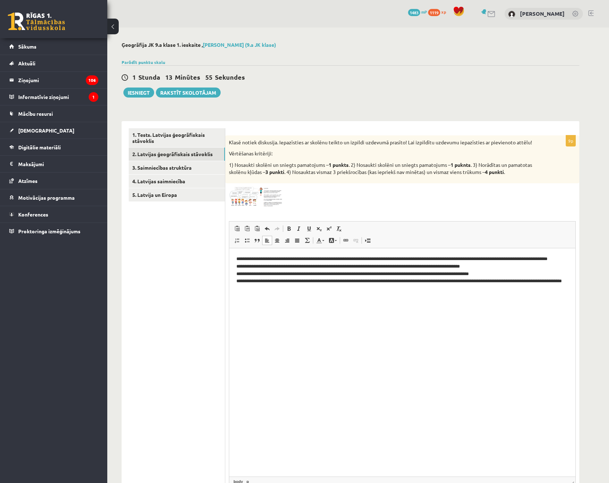
click at [359, 261] on p "**********" at bounding box center [402, 277] width 332 height 45
click at [361, 276] on p "**********" at bounding box center [402, 277] width 332 height 45
click at [357, 283] on p "**********" at bounding box center [402, 277] width 332 height 45
click at [437, 281] on p "**********" at bounding box center [402, 277] width 332 height 45
click at [531, 291] on p "**********" at bounding box center [402, 277] width 332 height 45
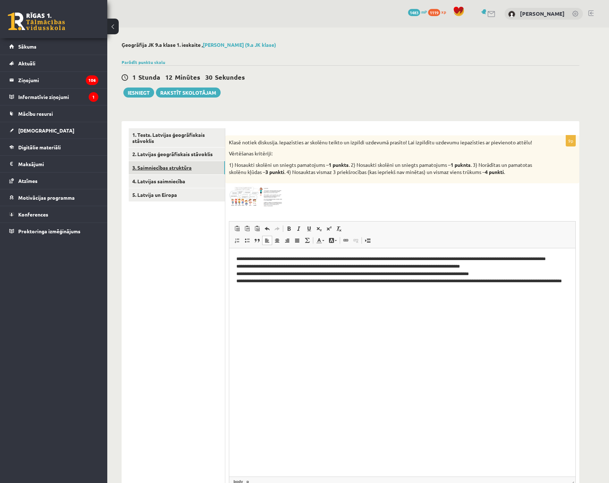
click at [173, 165] on link "3. Saimniecības struktūra" at bounding box center [177, 167] width 96 height 13
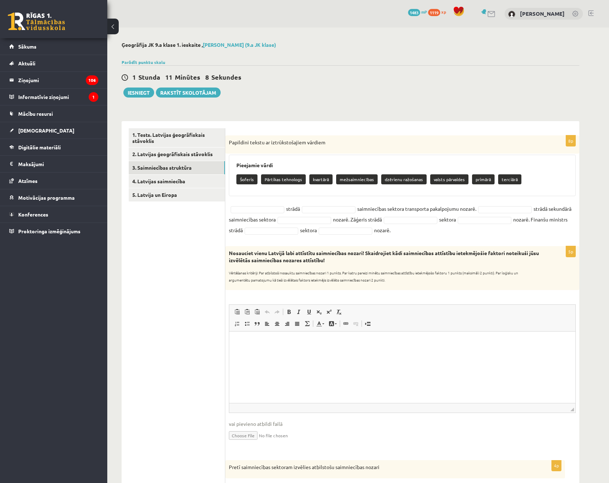
drag, startPoint x: 229, startPoint y: 140, endPoint x: 449, endPoint y: 239, distance: 241.0
click at [449, 239] on div "8p Papildini tekstu ar iztrūkstošajiem vārdiem Pieejamie vārdi Šoferis Pārtikas…" at bounding box center [402, 188] width 354 height 104
copy div "Papildini tekstu ar iztrūkstošajiem vārdiem Pieejamie vārdi Šoferis Pārtikas te…"
click at [396, 353] on html at bounding box center [402, 342] width 346 height 22
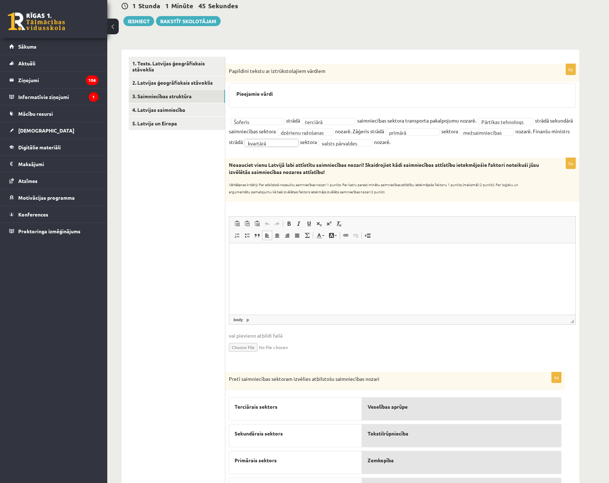
scroll to position [107, 0]
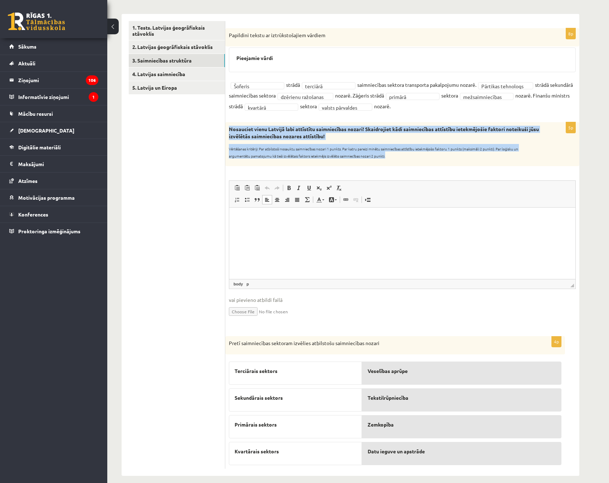
drag, startPoint x: 227, startPoint y: 128, endPoint x: 414, endPoint y: 162, distance: 190.4
click at [414, 162] on div "Nosauciet vienu Latvijā labi attīstītu saimniecības nozari! Skaidrojiet kādi sa…" at bounding box center [402, 144] width 354 height 44
copy div "Nosauciet vienu Latvijā labi attīstītu saimniecības nozari! Skaidrojiet kādi sa…"
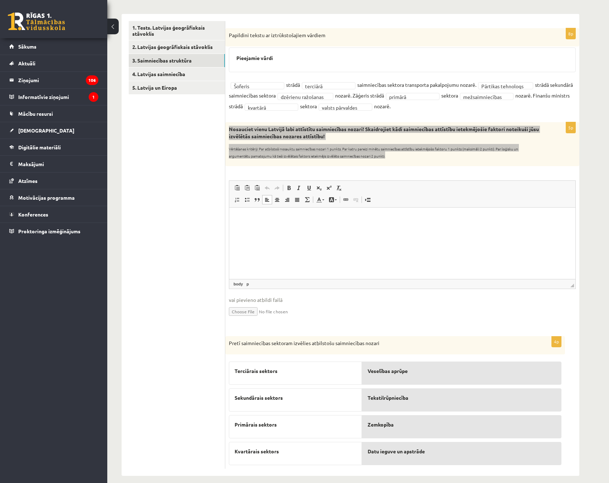
click at [293, 217] on p "Bagātinātā teksta redaktors, wiswyg-editor-user-answer-47433947583660" at bounding box center [402, 219] width 332 height 8
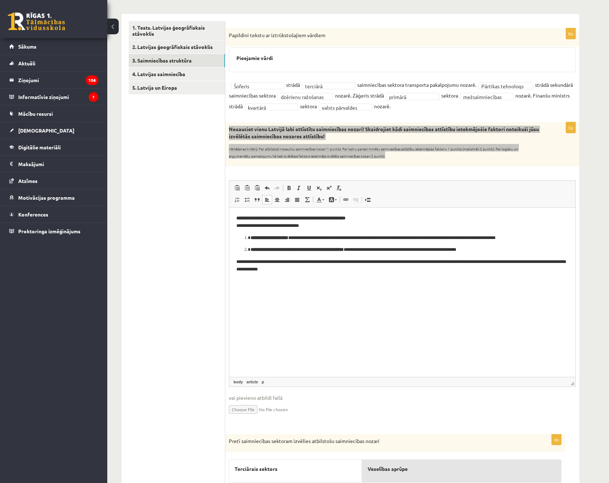
drag, startPoint x: 572, startPoint y: 287, endPoint x: 571, endPoint y: 412, distance: 124.8
click at [573, 385] on span "◢" at bounding box center [572, 384] width 4 height 4
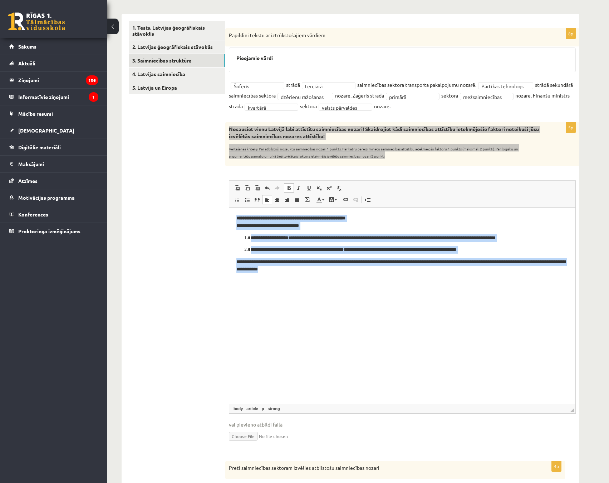
drag, startPoint x: 235, startPoint y: 217, endPoint x: 354, endPoint y: 276, distance: 132.4
click at [354, 276] on html "**********" at bounding box center [402, 243] width 346 height 73
click at [338, 189] on span at bounding box center [339, 188] width 6 height 6
click at [345, 279] on html "**********" at bounding box center [402, 243] width 346 height 73
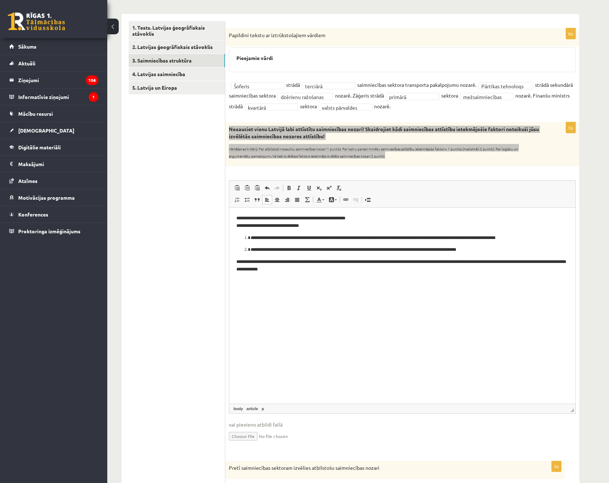
click at [245, 251] on ol "**********" at bounding box center [402, 243] width 332 height 19
click at [251, 240] on li "**********" at bounding box center [402, 238] width 303 height 8
click at [251, 249] on li "**********" at bounding box center [402, 250] width 303 height 8
click at [237, 242] on article "**********" at bounding box center [402, 244] width 332 height 58
click at [236, 240] on html "**********" at bounding box center [402, 243] width 346 height 73
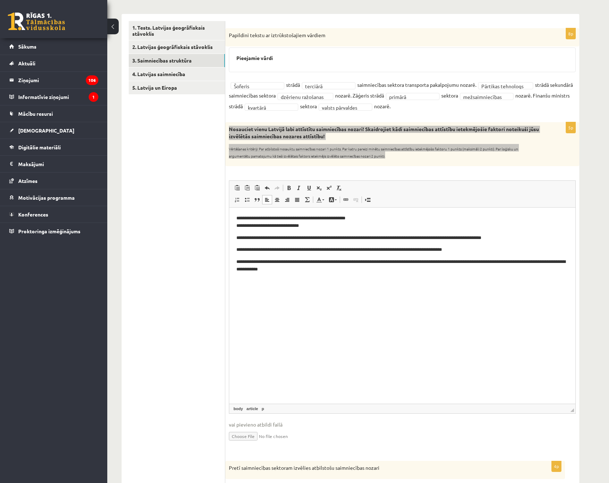
click at [237, 240] on p "**********" at bounding box center [402, 238] width 332 height 8
click at [238, 239] on p "**********" at bounding box center [402, 238] width 332 height 8
click at [237, 254] on article "**********" at bounding box center [402, 244] width 332 height 58
click at [234, 251] on html "**********" at bounding box center [402, 243] width 346 height 73
click at [307, 227] on p "**********" at bounding box center [402, 222] width 332 height 15
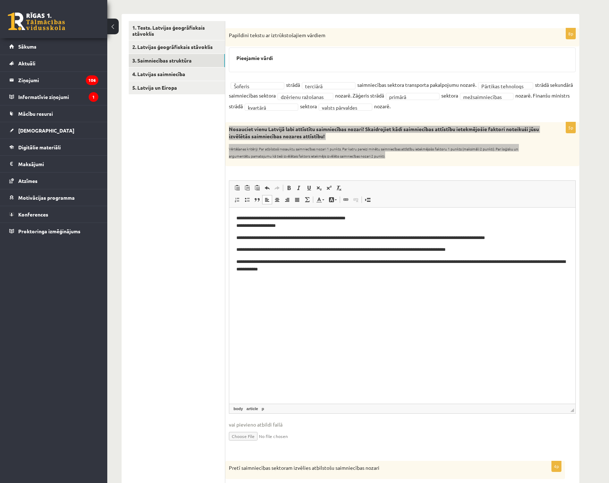
click at [289, 239] on p "**********" at bounding box center [402, 238] width 332 height 8
click at [347, 252] on p "**********" at bounding box center [402, 250] width 332 height 8
drag, startPoint x: 320, startPoint y: 271, endPoint x: 253, endPoint y: 275, distance: 66.6
click at [253, 275] on html "**********" at bounding box center [402, 243] width 346 height 73
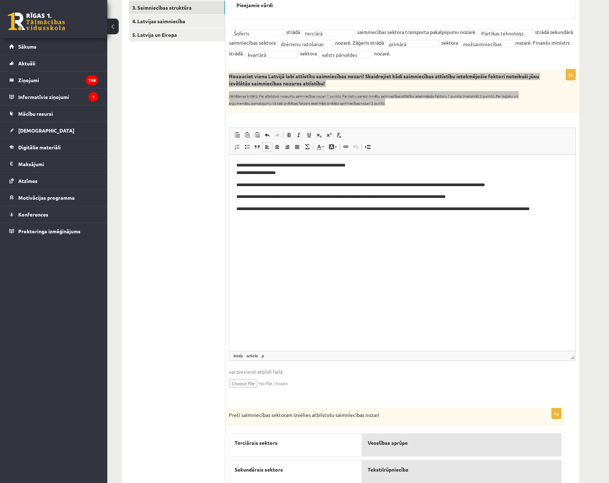
scroll to position [240, 0]
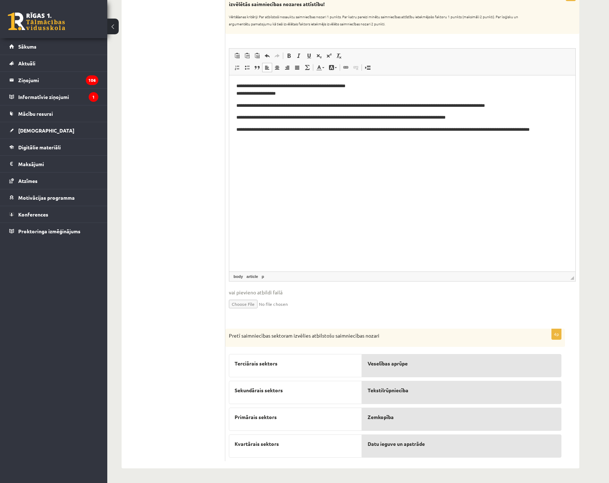
click at [187, 173] on ul "1. Tests. Latvijas ģeogrāfiskais stāvoklis 2. Latvijas ģeogrāfiskais stāvoklis …" at bounding box center [177, 175] width 97 height 573
drag, startPoint x: 226, startPoint y: 358, endPoint x: 503, endPoint y: 435, distance: 288.4
click at [503, 435] on div "4p Pretī saimniecības sektoram izvēlies atbilstošu saimniecības nozari Terciāra…" at bounding box center [395, 395] width 340 height 133
copy fieldset "Terciārais sektors Sekundārais sektors Primārais sektors Kvartārais sektors Ves…"
click at [201, 357] on ul "1. Tests. Latvijas ģeogrāfiskais stāvoklis 2. Latvijas ģeogrāfiskais stāvoklis …" at bounding box center [177, 175] width 97 height 573
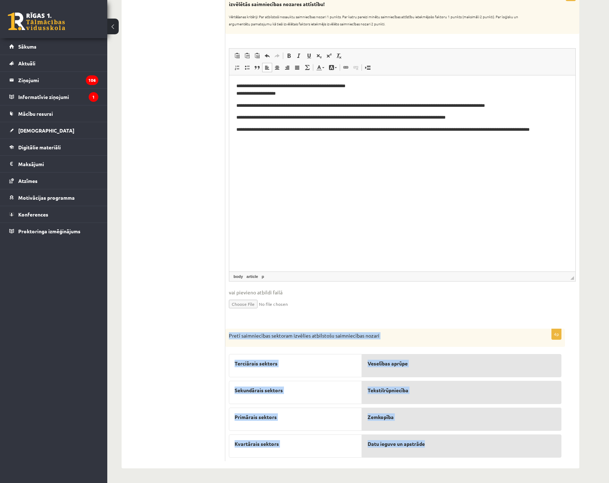
drag, startPoint x: 228, startPoint y: 331, endPoint x: 464, endPoint y: 444, distance: 262.6
click at [464, 444] on div "4p Pretī saimniecības sektoram izvēlies atbilstošu saimniecības nozari Terciāra…" at bounding box center [395, 395] width 340 height 133
copy div "Pretī saimniecības sektoram izvēlies atbilstošu saimniecības nozari Terciārais …"
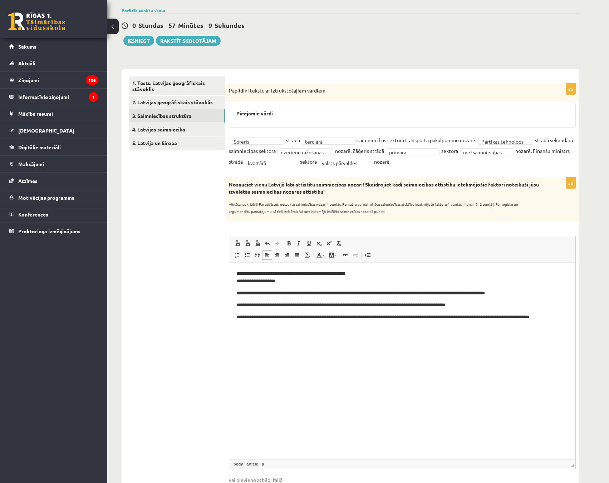
scroll to position [0, 0]
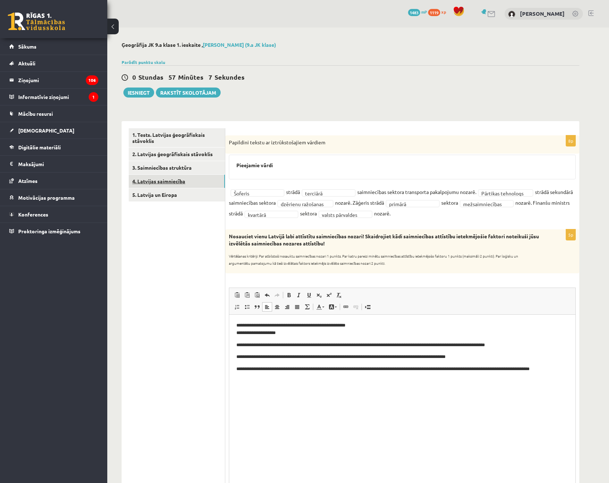
click at [171, 183] on link "4. Latvijas saimniecība" at bounding box center [177, 181] width 96 height 13
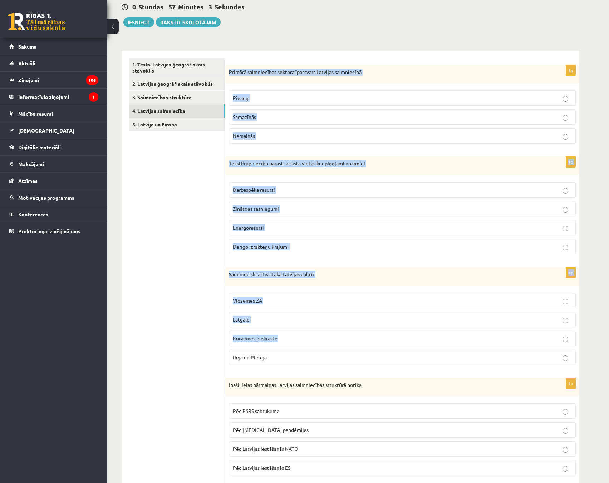
scroll to position [202, 0]
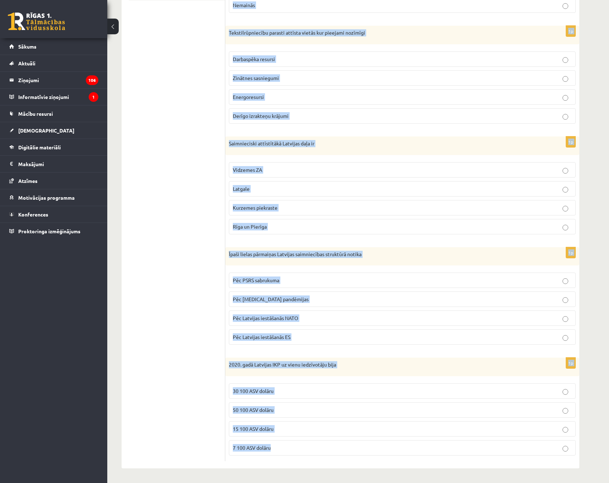
drag, startPoint x: 228, startPoint y: 141, endPoint x: 329, endPoint y: 460, distance: 334.4
click at [329, 460] on form "1p Primārā saimniecības sektora īpatsvars Latvijas saimniecībā [GEOGRAPHIC_DATA…" at bounding box center [402, 194] width 340 height 535
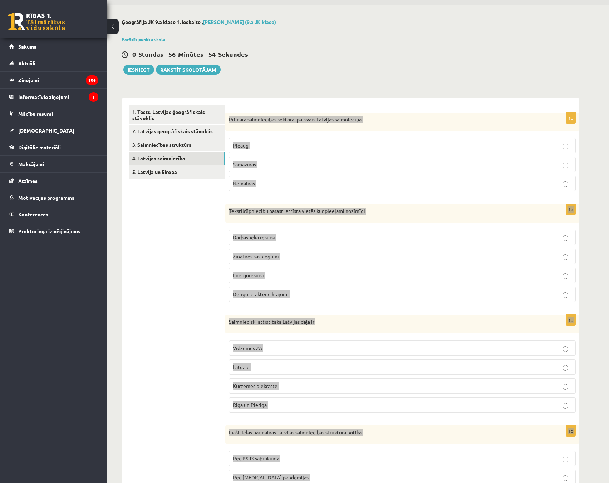
scroll to position [0, 0]
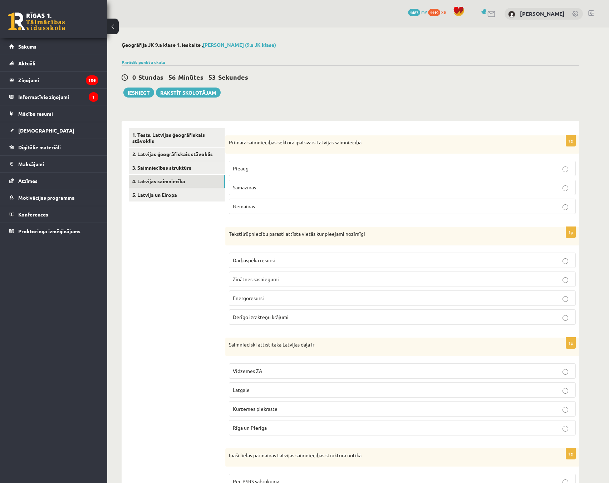
click at [98, 243] on div "0 Dāvanas 1483 mP 1119 xp [PERSON_NAME] Sākums Aktuāli Kā mācīties eSKOLĀ Konta…" at bounding box center [53, 241] width 107 height 483
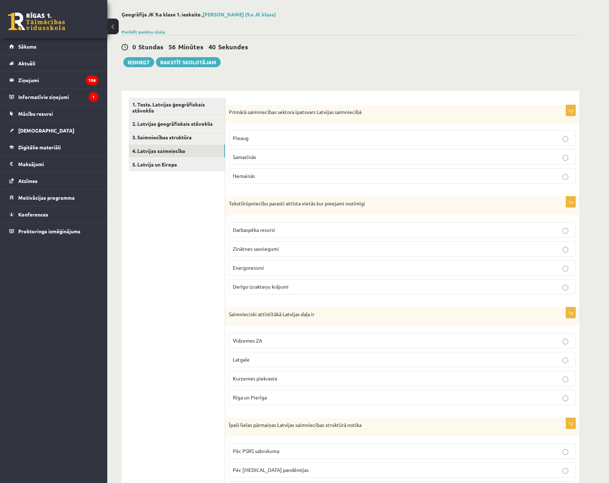
scroll to position [72, 0]
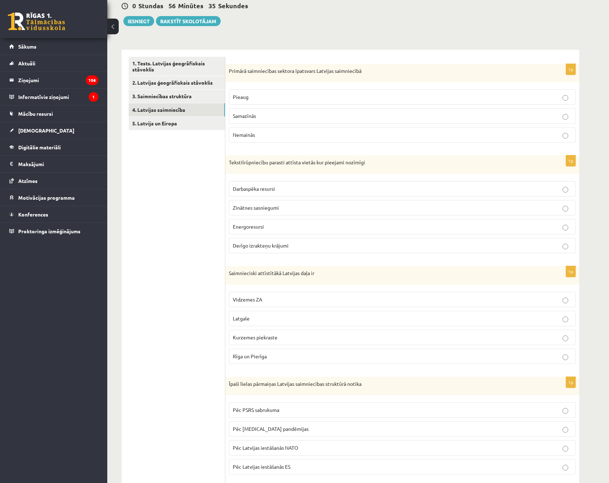
click at [567, 187] on p "Darbaspēka resursi" at bounding box center [402, 189] width 339 height 8
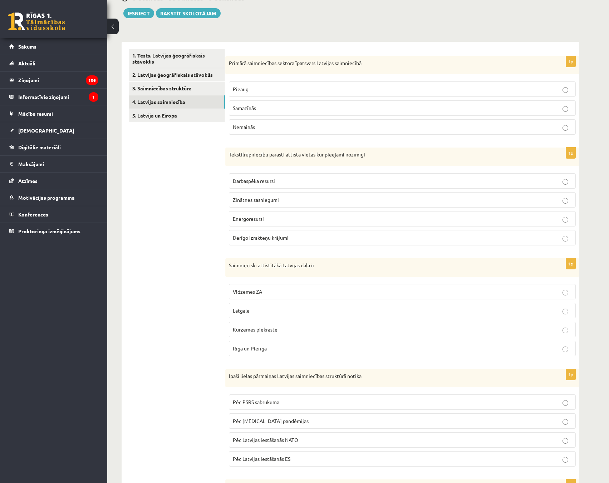
scroll to position [0, 0]
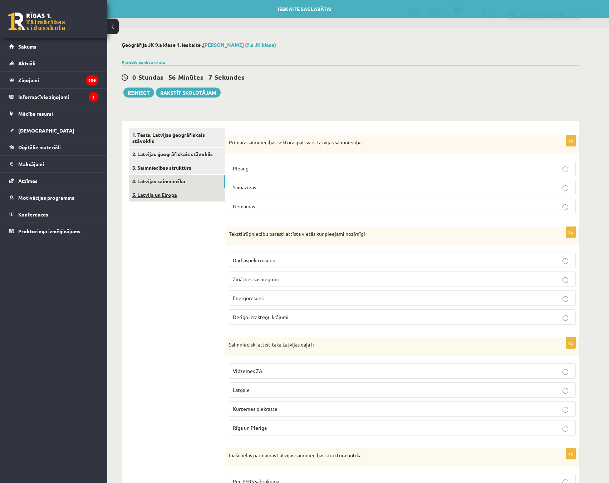
click at [172, 193] on link "5. Latvija un Eiropa" at bounding box center [177, 194] width 96 height 13
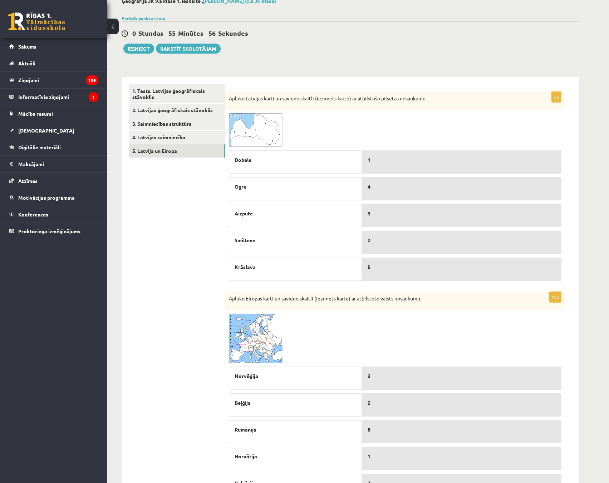
scroll to position [179, 0]
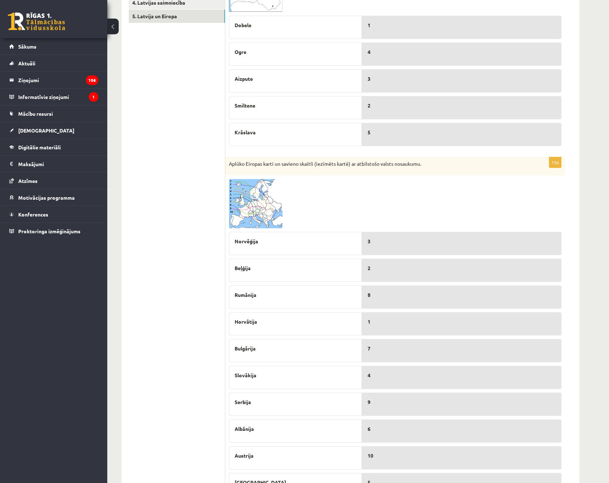
click at [264, 199] on img at bounding box center [256, 203] width 54 height 49
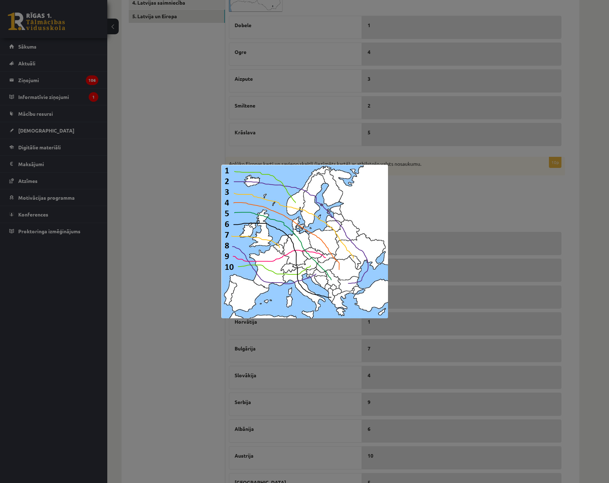
drag, startPoint x: 426, startPoint y: 208, endPoint x: 418, endPoint y: 206, distance: 7.9
click at [426, 208] on div at bounding box center [304, 241] width 609 height 483
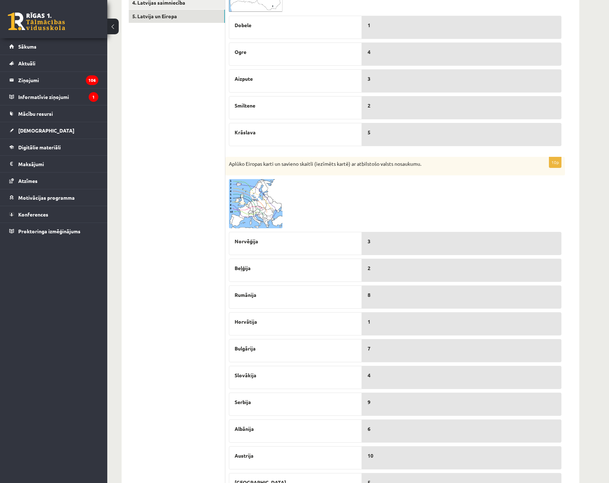
click at [252, 203] on img at bounding box center [256, 203] width 54 height 49
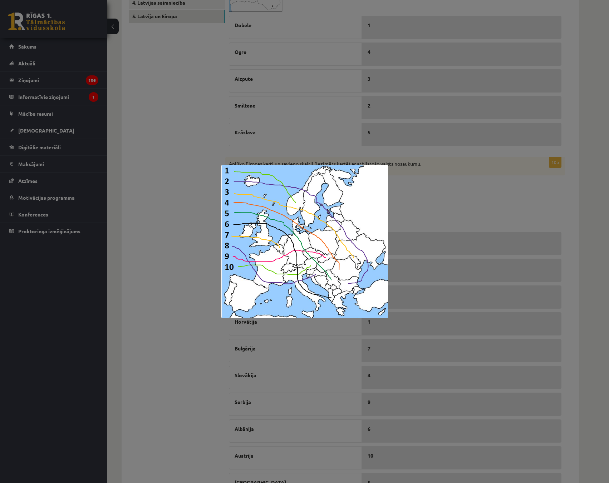
click at [414, 201] on div at bounding box center [304, 241] width 609 height 483
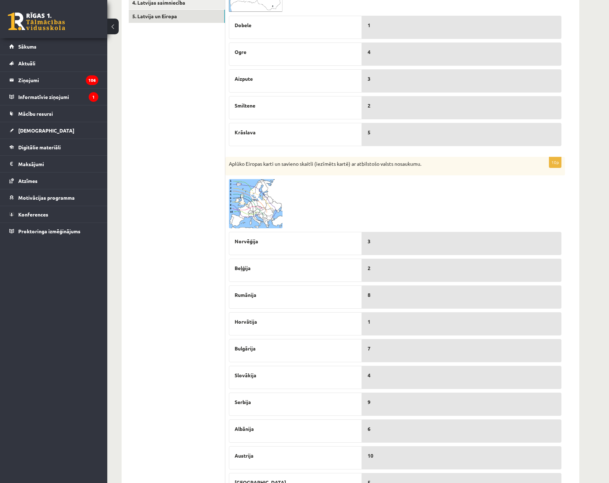
click at [267, 201] on img at bounding box center [256, 203] width 54 height 49
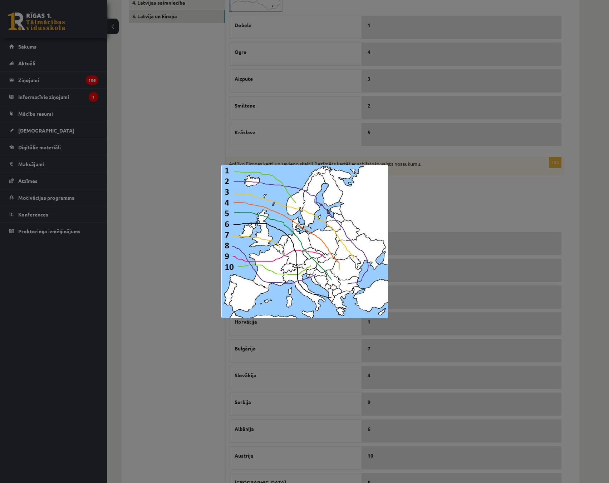
click at [186, 200] on div at bounding box center [304, 241] width 609 height 483
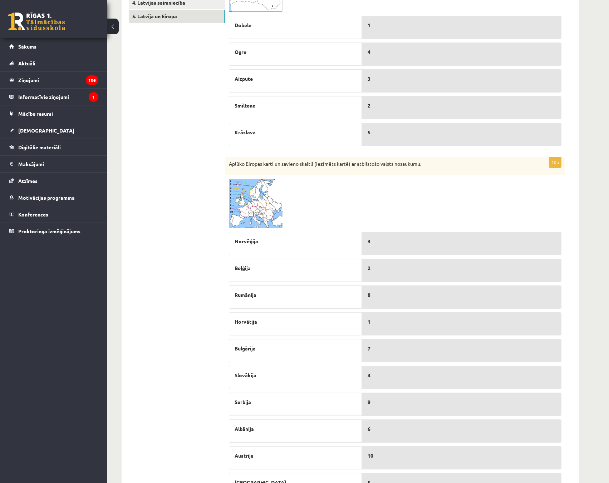
scroll to position [215, 0]
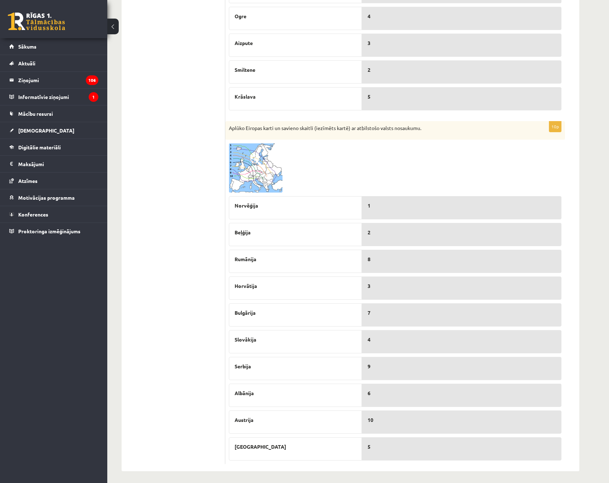
click at [253, 178] on img at bounding box center [256, 167] width 54 height 49
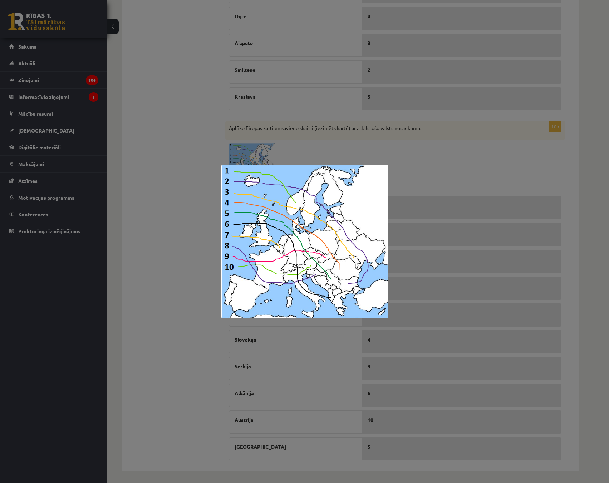
drag, startPoint x: 177, startPoint y: 190, endPoint x: 181, endPoint y: 184, distance: 7.2
click at [177, 187] on div at bounding box center [304, 241] width 609 height 483
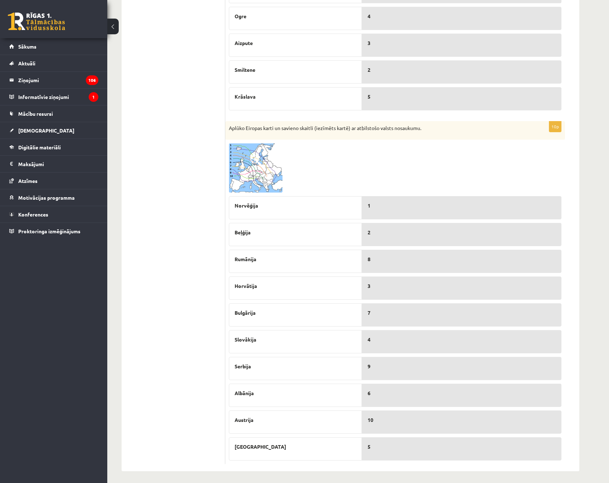
click at [239, 154] on img at bounding box center [256, 167] width 54 height 49
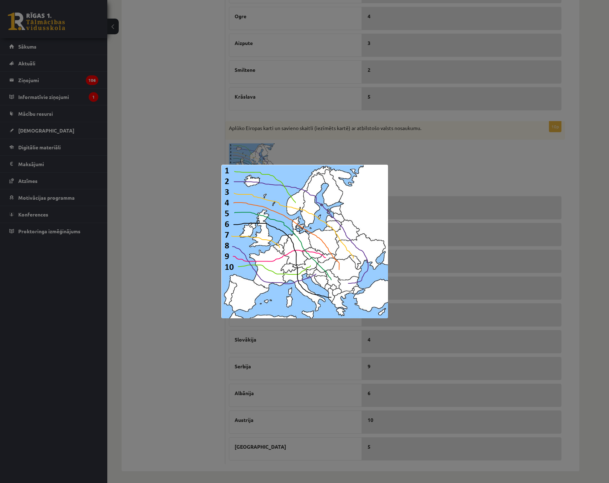
click at [183, 149] on div at bounding box center [304, 241] width 609 height 483
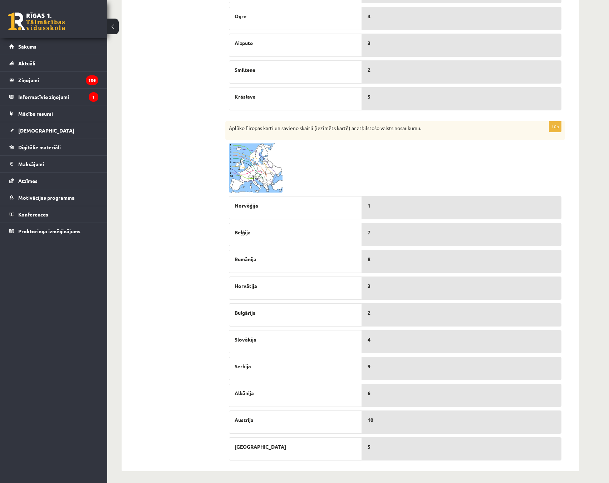
click at [249, 162] on img at bounding box center [256, 167] width 54 height 49
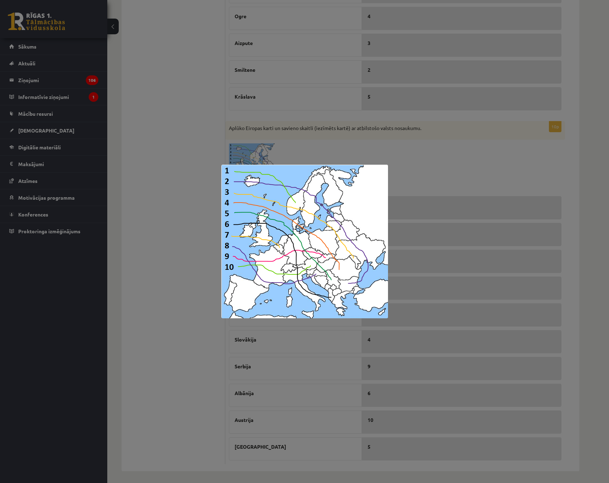
click at [208, 280] on div at bounding box center [304, 241] width 609 height 483
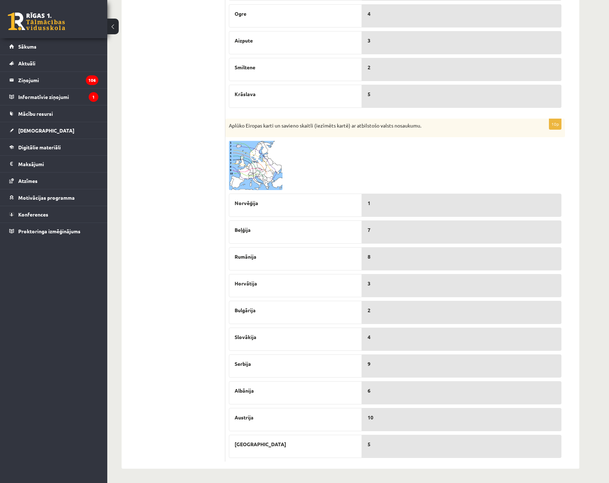
scroll to position [218, 0]
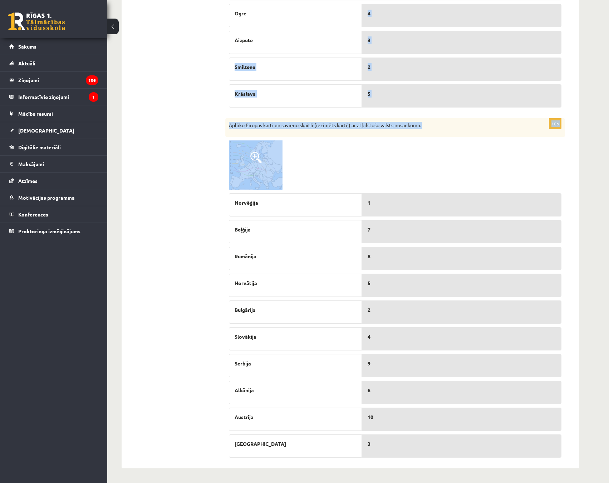
drag, startPoint x: 292, startPoint y: 99, endPoint x: 244, endPoint y: -23, distance: 131.5
click at [244, 0] on html "0 Dāvanas 1483 mP 1119 xp [PERSON_NAME] Sākums Aktuāli Kā mācīties eSKOLĀ Konta…" at bounding box center [304, 24] width 609 height 483
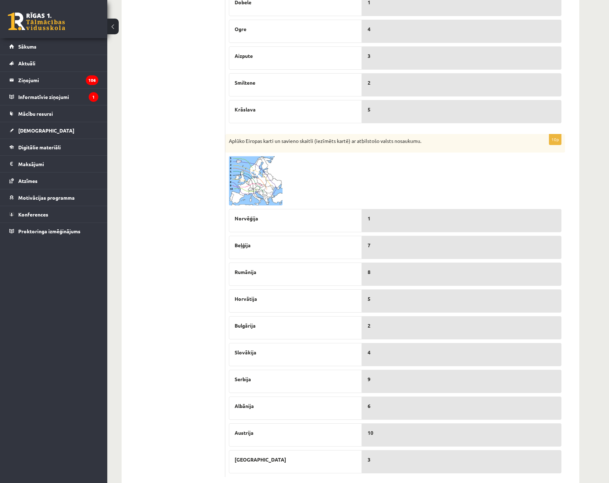
click at [138, 176] on ul "1. Tests. Latvijas ģeogrāfiskais stāvoklis 2. Latvijas ģeogrāfiskais stāvoklis …" at bounding box center [177, 202] width 97 height 551
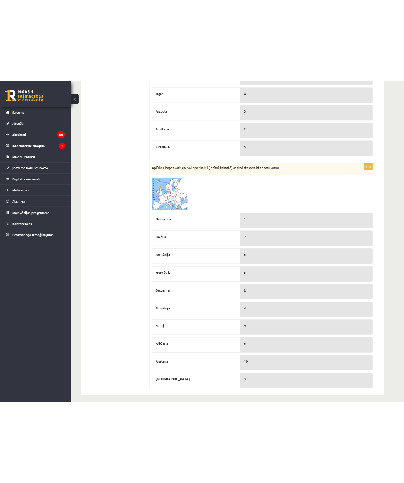
scroll to position [218, 0]
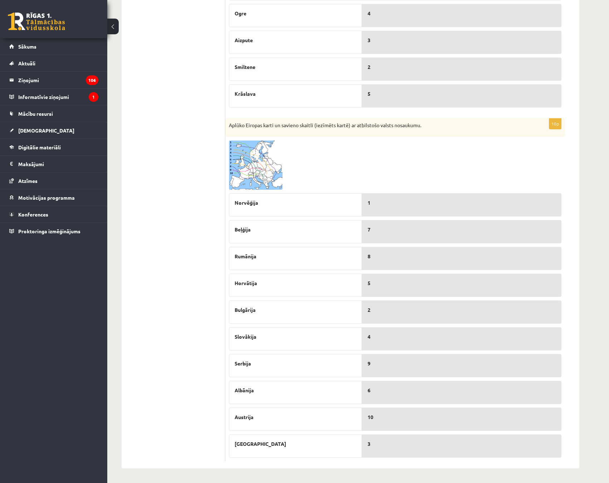
click at [251, 167] on img at bounding box center [256, 165] width 54 height 49
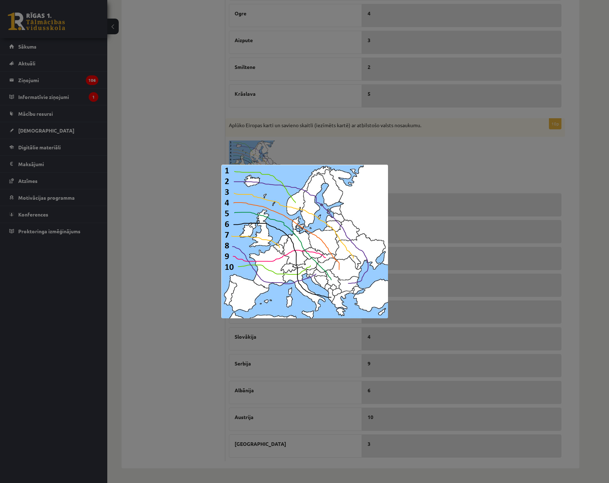
click at [172, 166] on div at bounding box center [304, 241] width 609 height 483
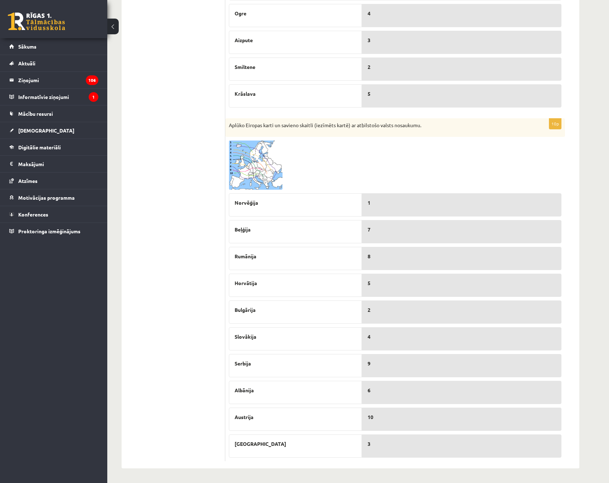
click at [248, 167] on img at bounding box center [256, 165] width 54 height 49
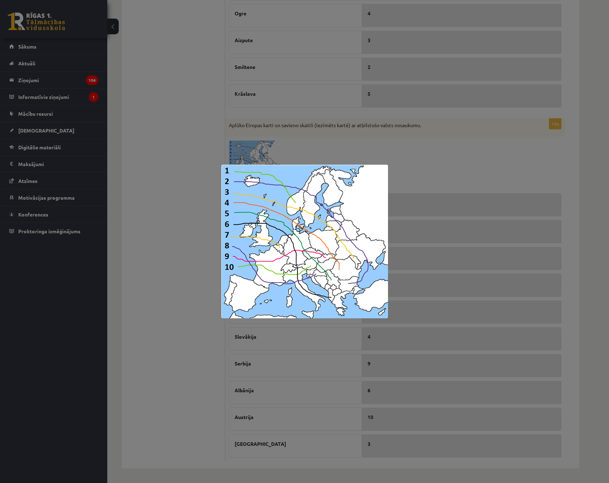
click at [182, 161] on div at bounding box center [304, 241] width 609 height 483
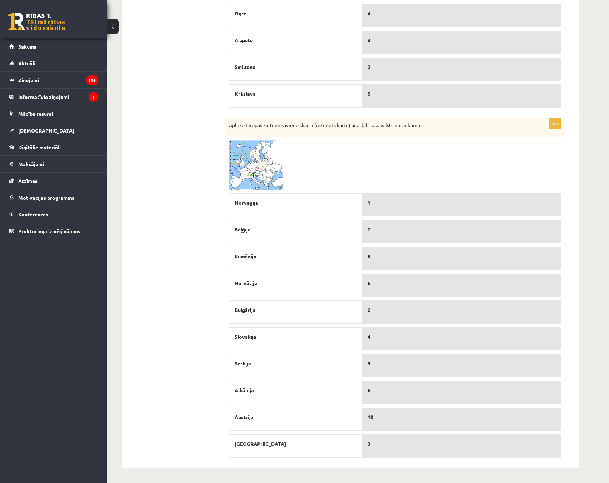
click at [262, 176] on img at bounding box center [256, 165] width 54 height 49
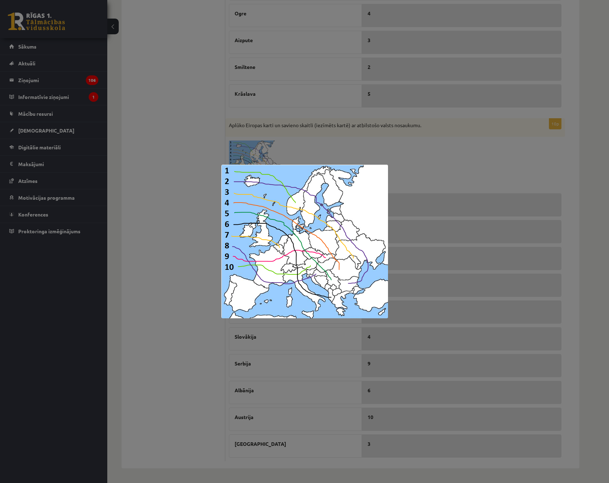
click at [163, 171] on div at bounding box center [304, 241] width 609 height 483
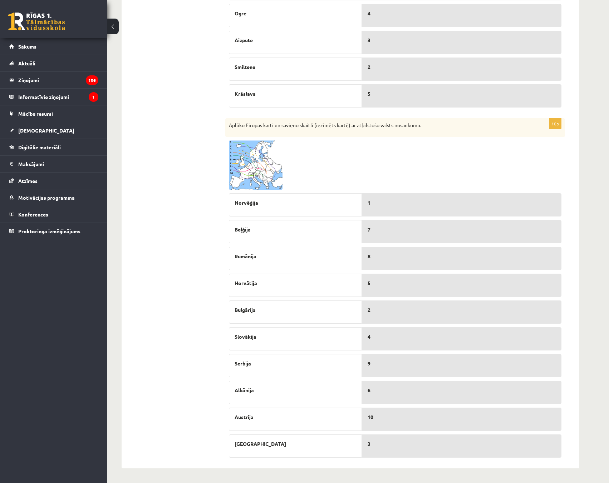
click at [247, 164] on img at bounding box center [256, 165] width 54 height 49
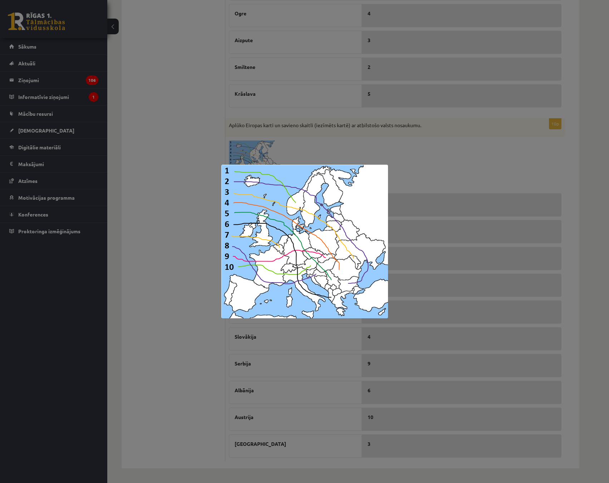
click at [182, 212] on div at bounding box center [304, 241] width 609 height 483
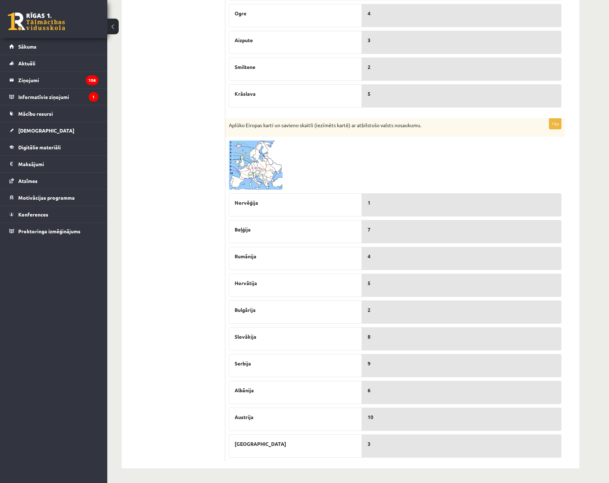
click at [259, 163] on span at bounding box center [255, 157] width 11 height 11
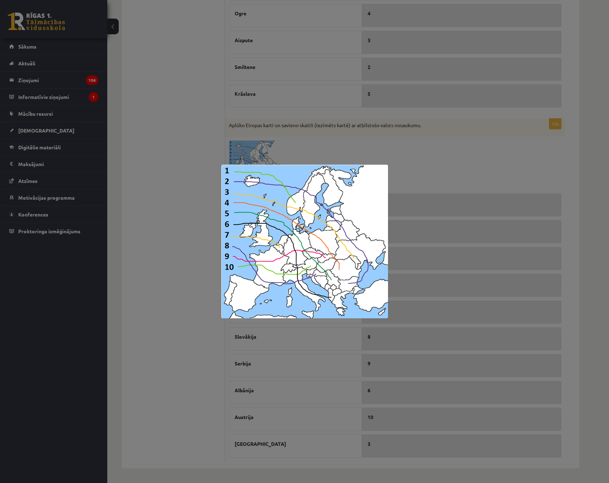
click at [107, 271] on div at bounding box center [304, 241] width 609 height 483
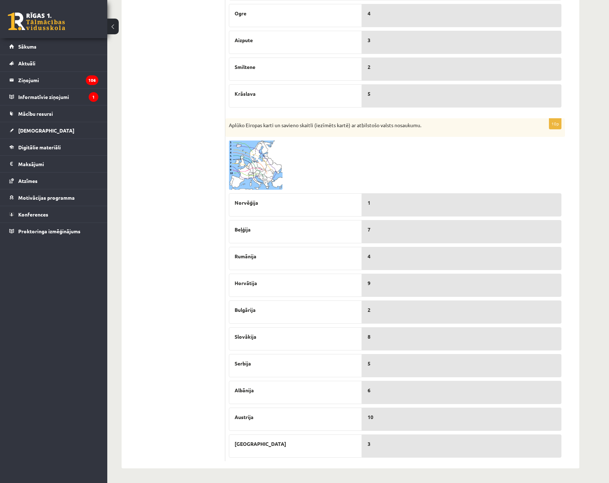
click at [238, 151] on img at bounding box center [256, 165] width 54 height 49
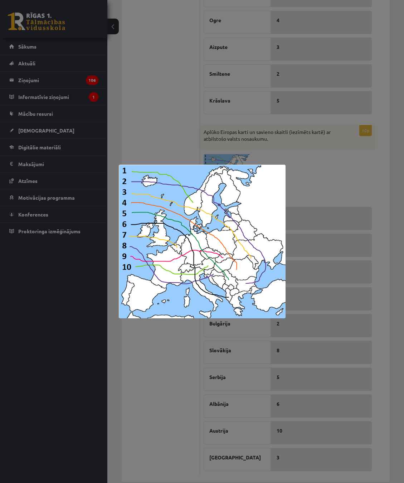
click at [316, 184] on div at bounding box center [202, 241] width 404 height 483
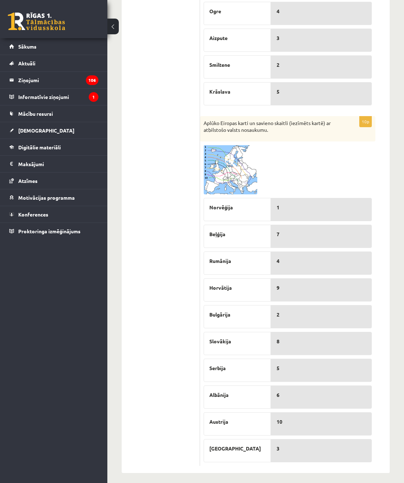
scroll to position [232, 0]
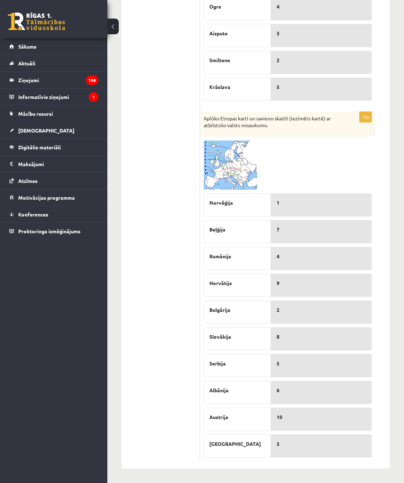
click at [221, 162] on img at bounding box center [230, 165] width 54 height 49
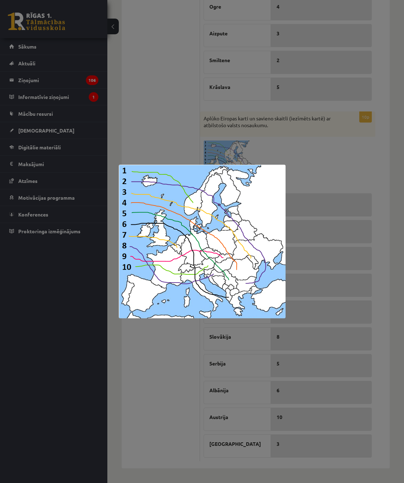
click at [164, 137] on div at bounding box center [202, 241] width 404 height 483
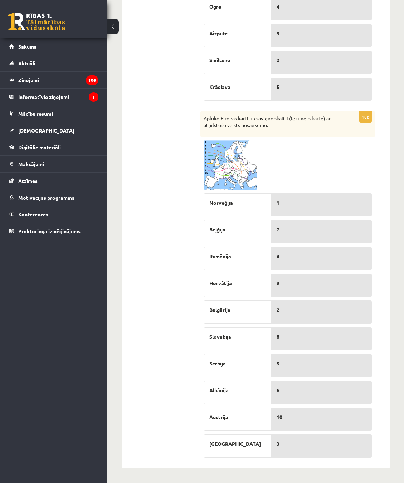
click at [236, 163] on span at bounding box center [230, 157] width 11 height 11
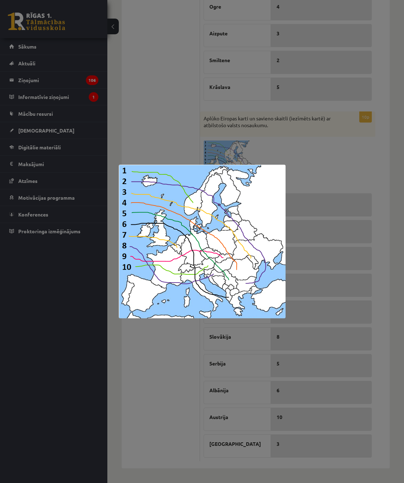
click at [115, 362] on div at bounding box center [202, 241] width 404 height 483
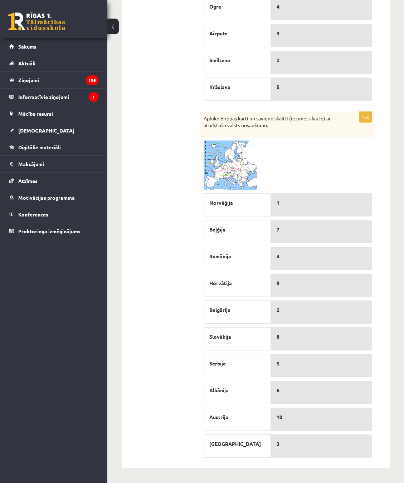
click at [222, 173] on img at bounding box center [230, 165] width 54 height 49
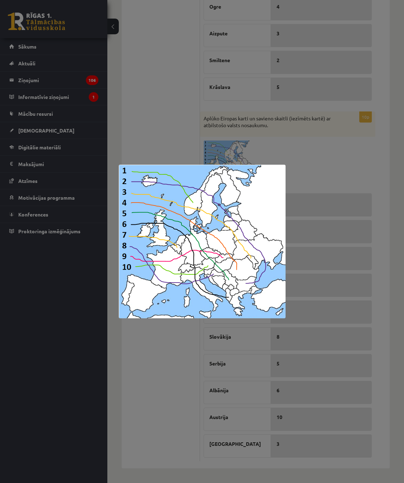
drag, startPoint x: 162, startPoint y: 365, endPoint x: 83, endPoint y: 329, distance: 86.2
click at [161, 365] on div at bounding box center [202, 241] width 404 height 483
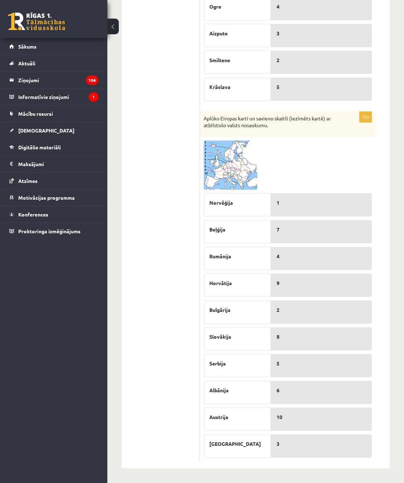
click at [239, 168] on img at bounding box center [230, 165] width 54 height 49
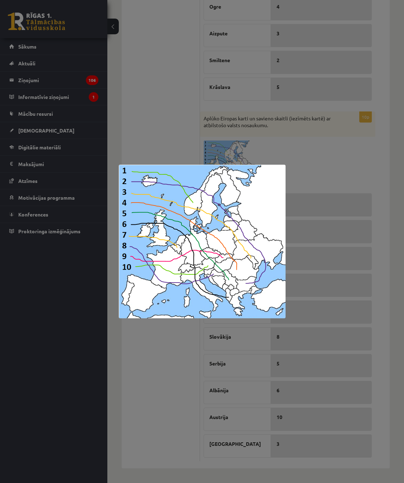
click at [137, 340] on div at bounding box center [202, 241] width 404 height 483
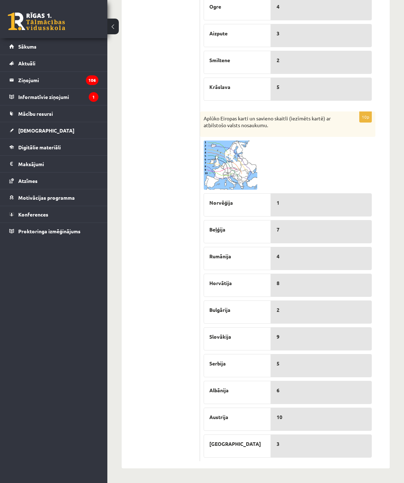
click at [227, 174] on img at bounding box center [230, 165] width 54 height 49
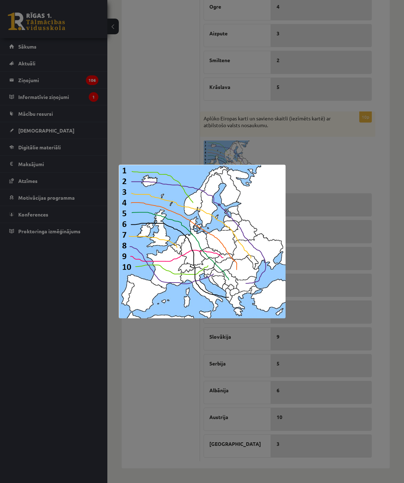
click at [144, 375] on div at bounding box center [202, 241] width 404 height 483
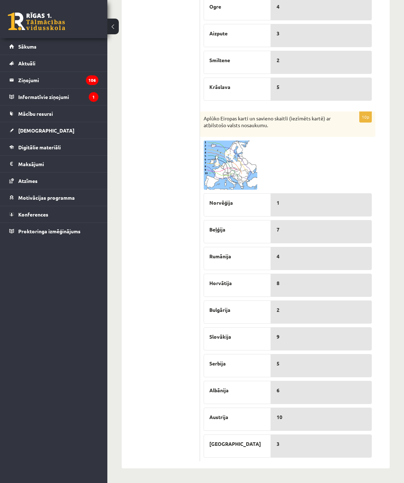
click at [215, 180] on img at bounding box center [230, 165] width 54 height 49
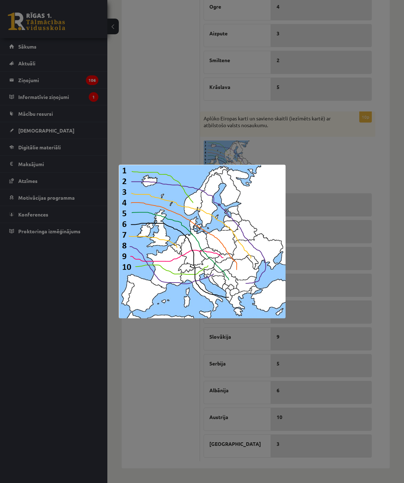
click at [144, 392] on div at bounding box center [202, 241] width 404 height 483
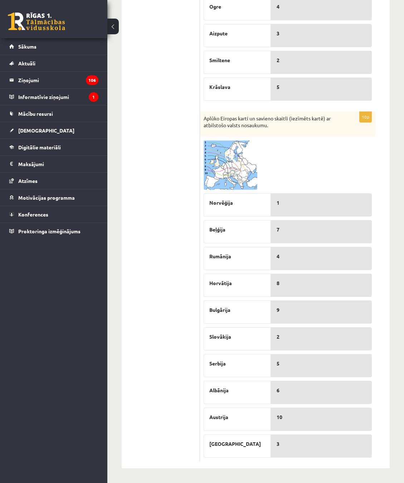
click at [230, 147] on img at bounding box center [230, 165] width 54 height 49
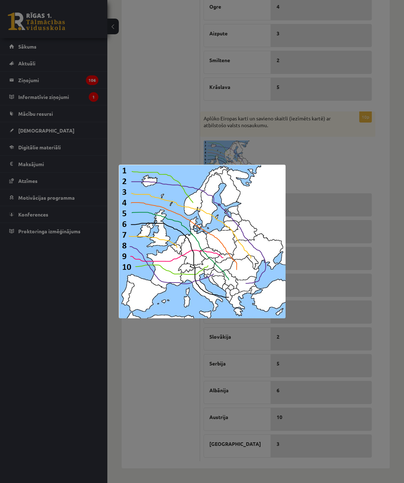
click at [154, 355] on div at bounding box center [202, 241] width 404 height 483
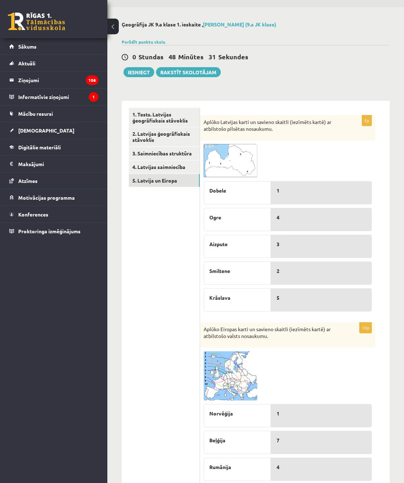
scroll to position [17, 0]
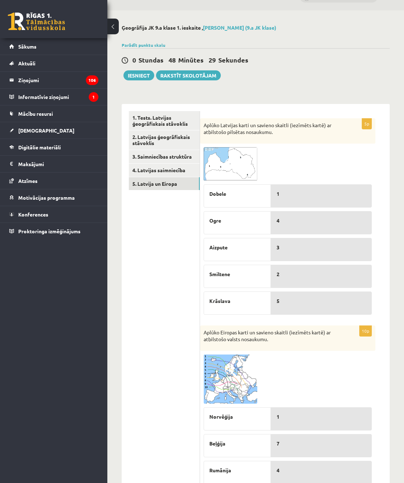
click at [230, 163] on span at bounding box center [230, 164] width 11 height 11
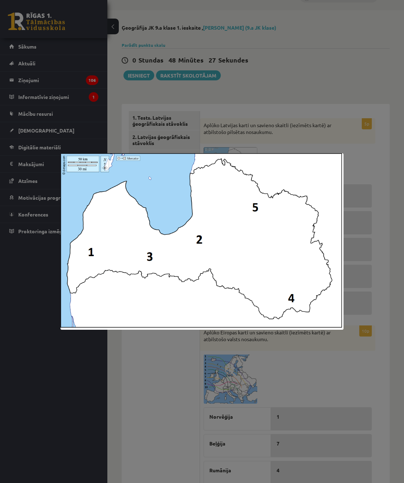
click at [161, 333] on div at bounding box center [202, 241] width 404 height 483
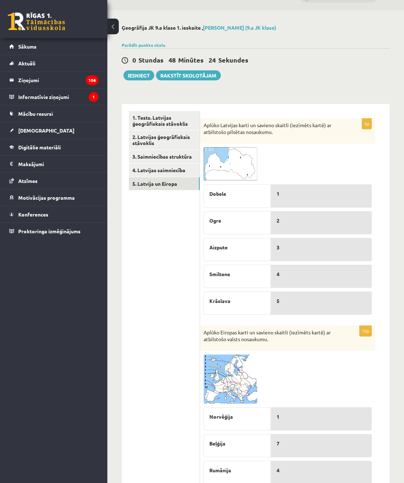
click at [237, 167] on img at bounding box center [230, 164] width 54 height 34
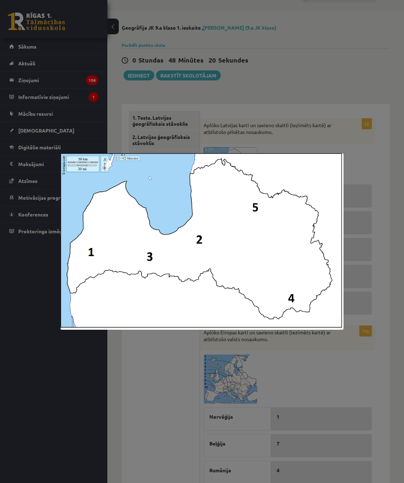
click at [156, 338] on div at bounding box center [202, 241] width 404 height 483
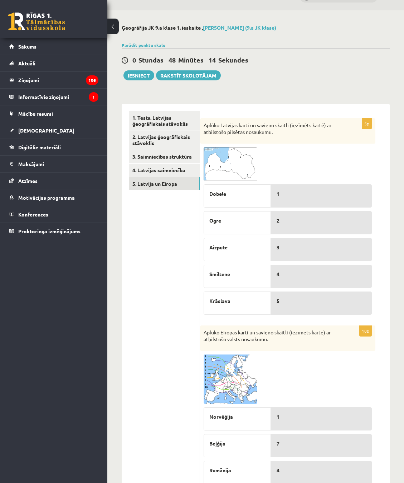
click at [226, 167] on span at bounding box center [230, 164] width 11 height 11
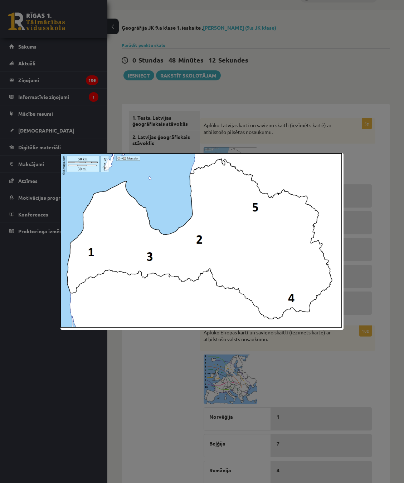
click at [174, 345] on div at bounding box center [202, 241] width 404 height 483
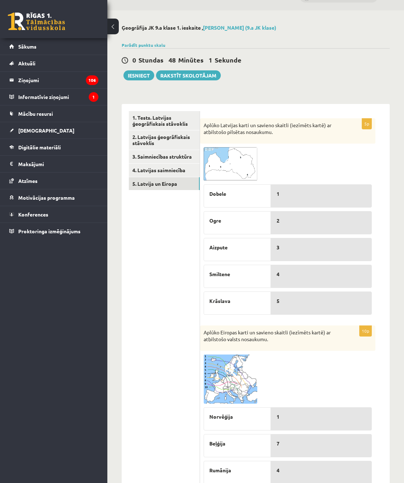
click at [225, 158] on img at bounding box center [230, 164] width 54 height 34
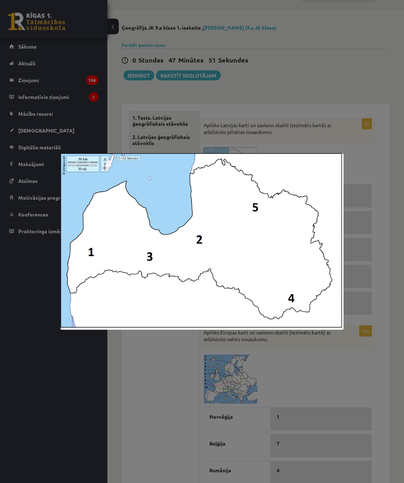
click at [147, 357] on div at bounding box center [202, 241] width 404 height 483
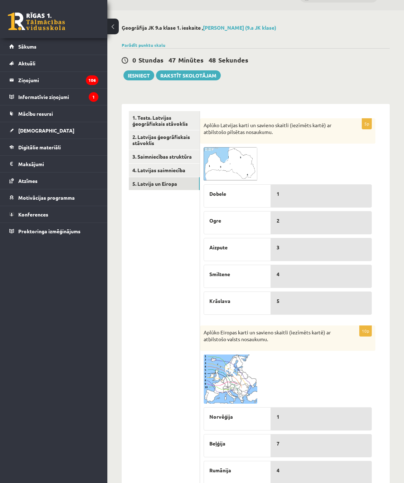
click at [239, 161] on img at bounding box center [230, 164] width 54 height 34
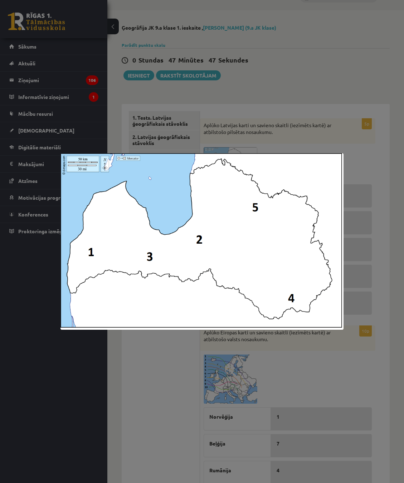
click at [160, 390] on div at bounding box center [202, 241] width 404 height 483
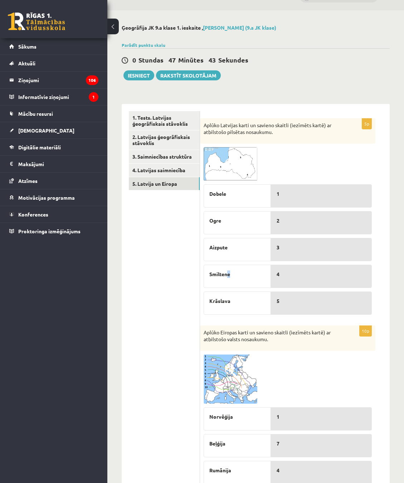
drag, startPoint x: 230, startPoint y: 279, endPoint x: 261, endPoint y: 280, distance: 30.8
click at [227, 283] on div "Smiltene" at bounding box center [236, 276] width 67 height 23
click at [235, 156] on img at bounding box center [230, 164] width 54 height 34
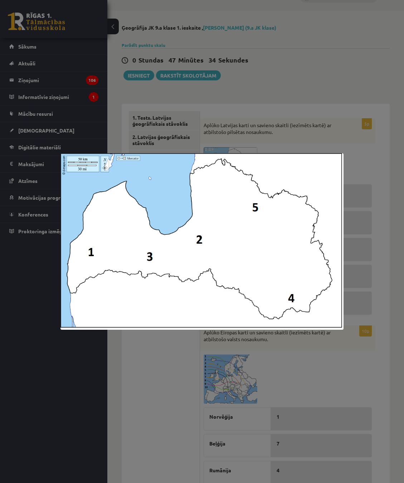
click at [143, 368] on div at bounding box center [202, 241] width 404 height 483
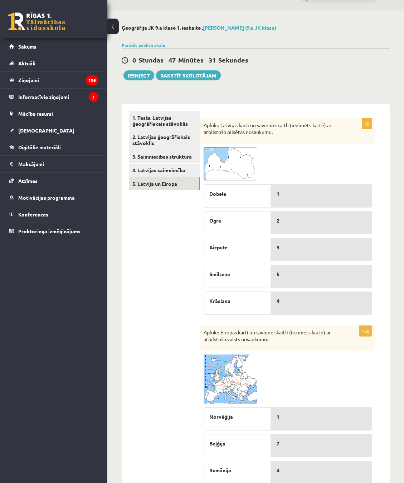
click at [250, 155] on img at bounding box center [230, 164] width 54 height 34
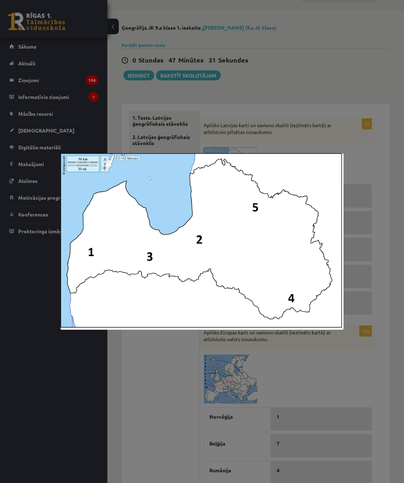
click at [164, 358] on div at bounding box center [202, 241] width 404 height 483
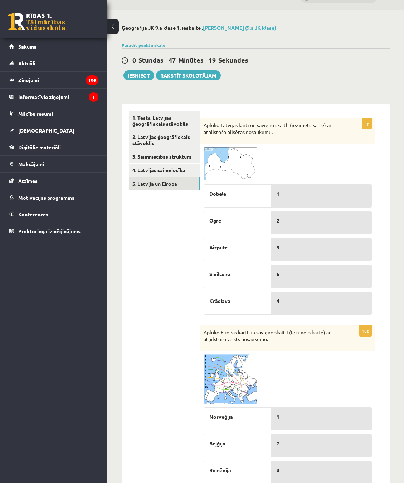
click at [239, 165] on img at bounding box center [230, 164] width 54 height 34
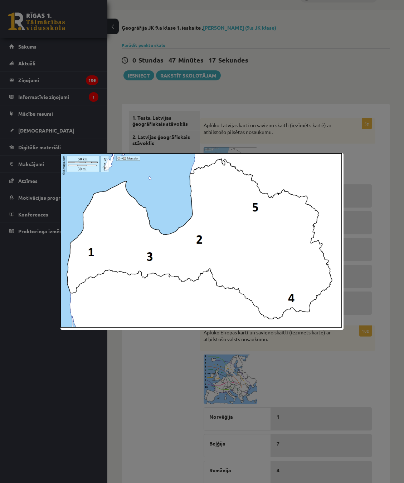
click at [199, 368] on div at bounding box center [202, 241] width 404 height 483
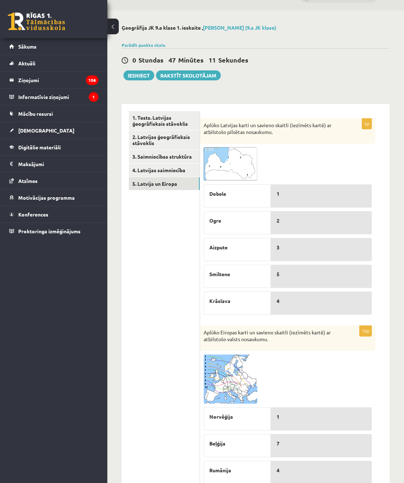
click at [245, 170] on img at bounding box center [230, 164] width 54 height 34
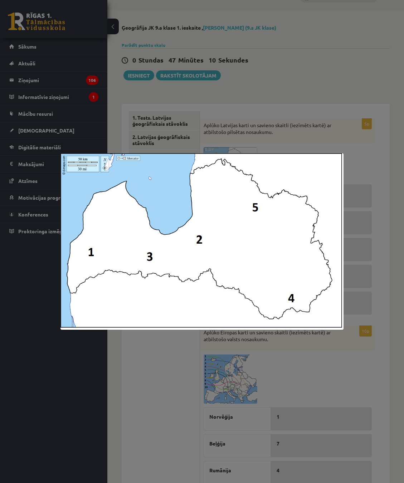
click at [167, 380] on div at bounding box center [202, 241] width 404 height 483
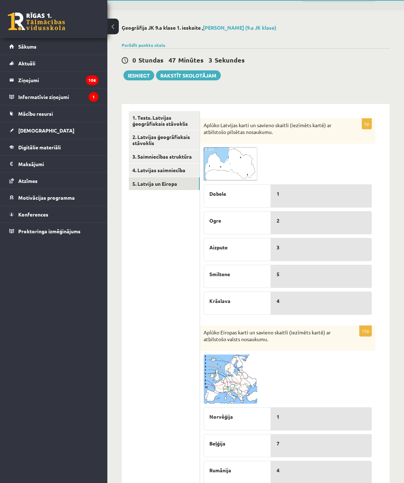
click at [220, 167] on img at bounding box center [230, 164] width 54 height 34
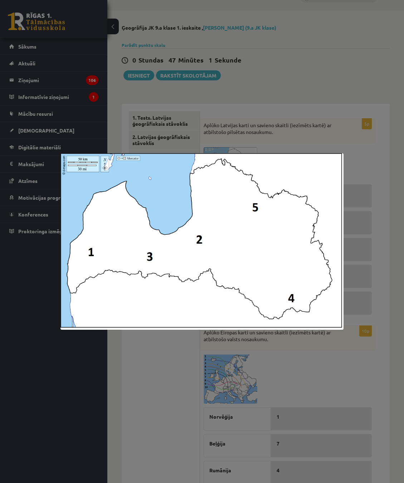
click at [156, 348] on div at bounding box center [202, 241] width 404 height 483
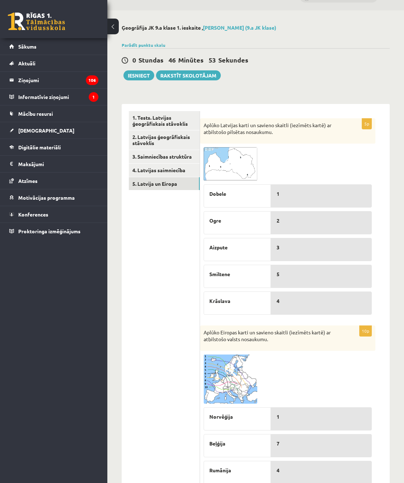
click at [254, 166] on img at bounding box center [230, 164] width 54 height 34
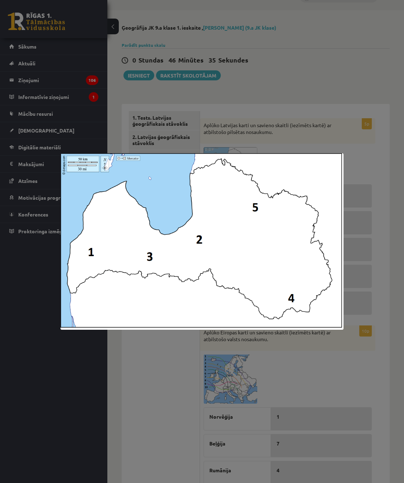
click at [142, 366] on div at bounding box center [202, 241] width 404 height 483
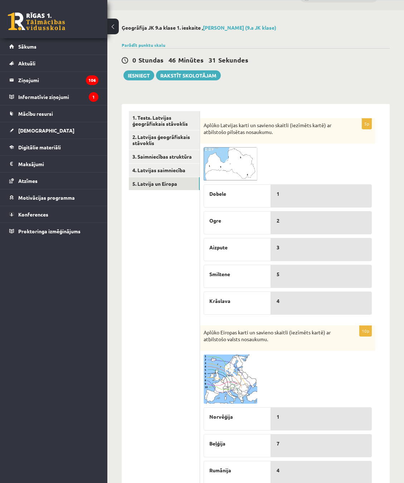
click at [225, 169] on span at bounding box center [230, 164] width 11 height 11
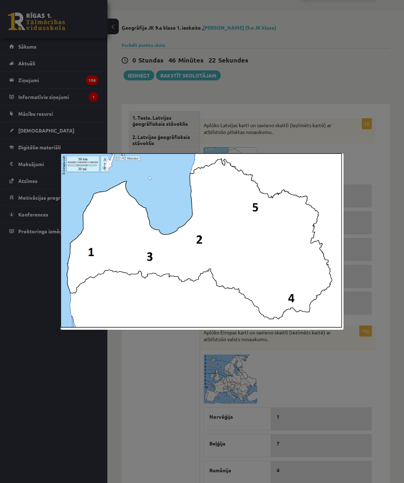
click at [158, 383] on div at bounding box center [202, 241] width 404 height 483
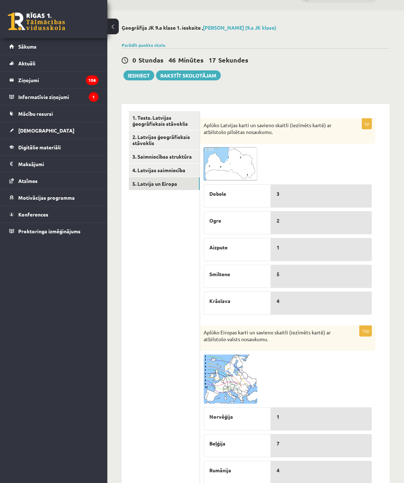
click at [221, 162] on img at bounding box center [230, 164] width 54 height 34
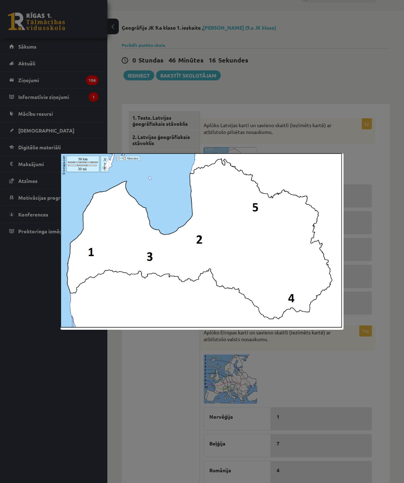
drag, startPoint x: 136, startPoint y: 362, endPoint x: 124, endPoint y: 354, distance: 14.2
click at [136, 361] on div at bounding box center [202, 241] width 404 height 483
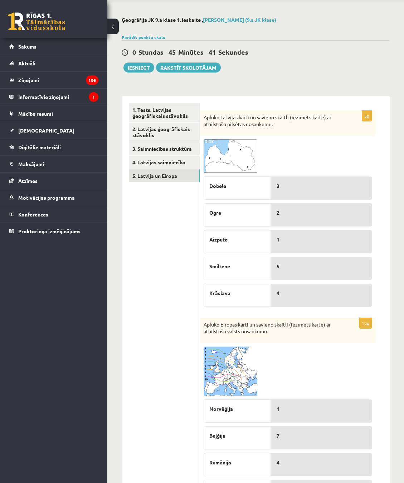
scroll to position [0, 0]
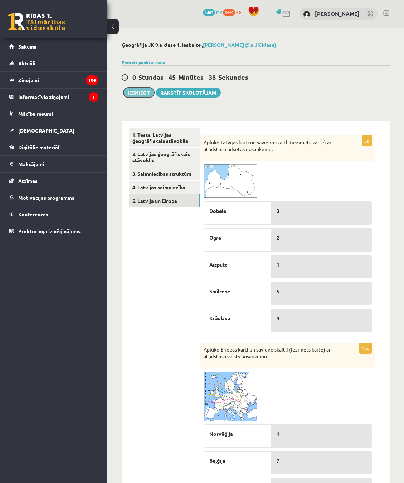
click at [139, 95] on button "Iesniegt" at bounding box center [138, 93] width 31 height 10
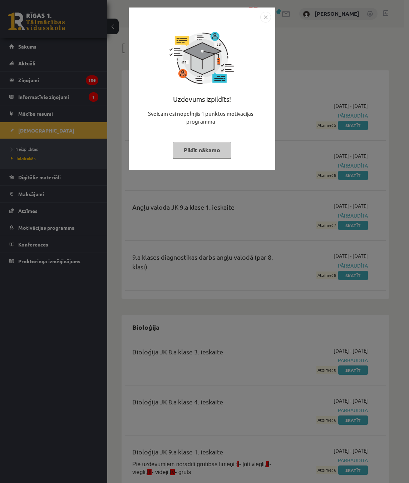
click at [212, 149] on button "Pildīt nākamo" at bounding box center [202, 150] width 59 height 16
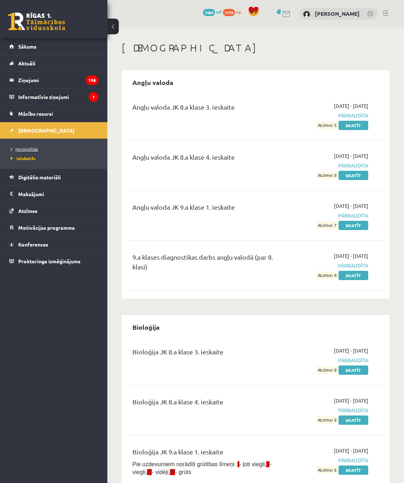
click at [30, 149] on span "Neizpildītās" at bounding box center [24, 149] width 27 height 6
